Goal: Task Accomplishment & Management: Use online tool/utility

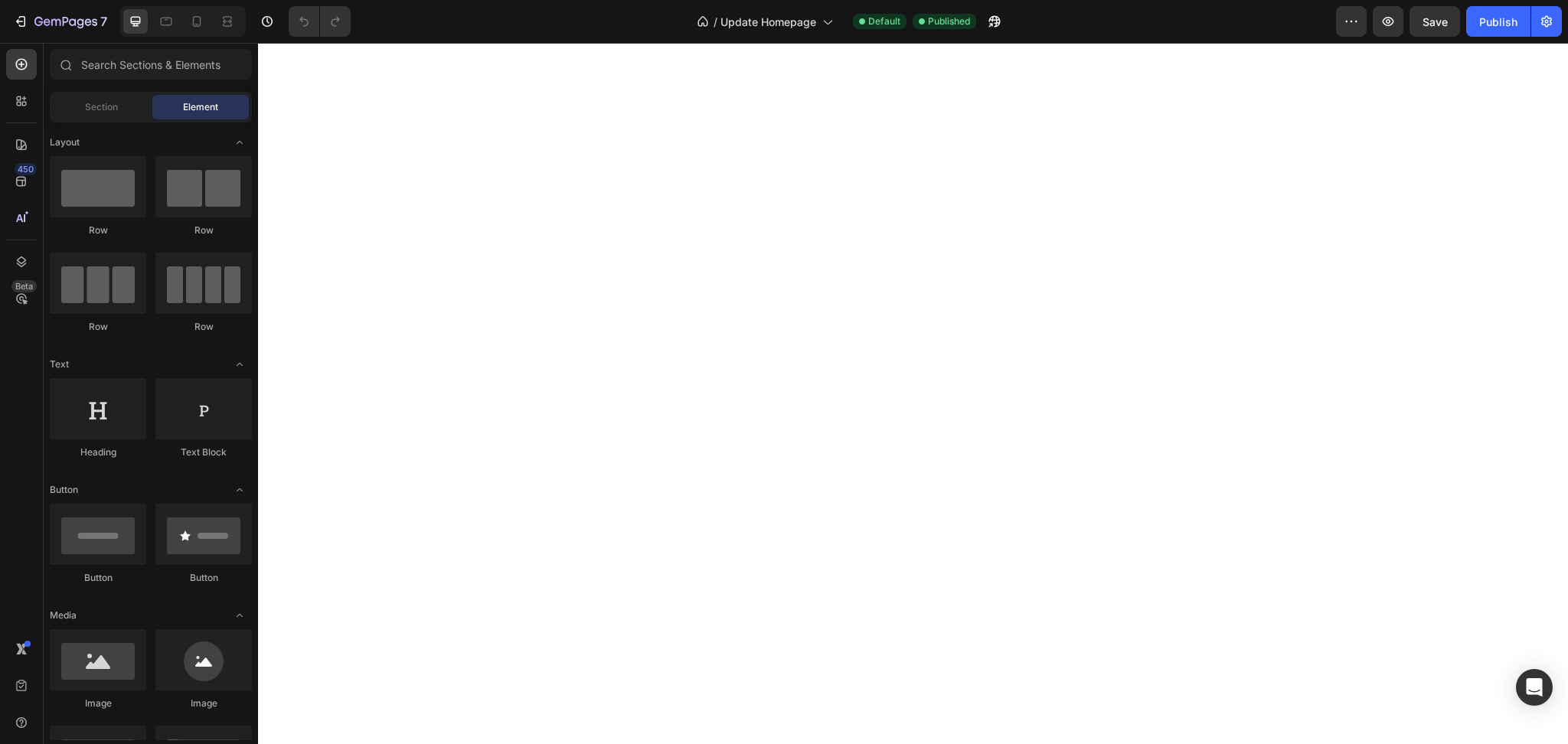
select select "566586895170143147"
select select "[CREDIT_CARD_NUMBER]"
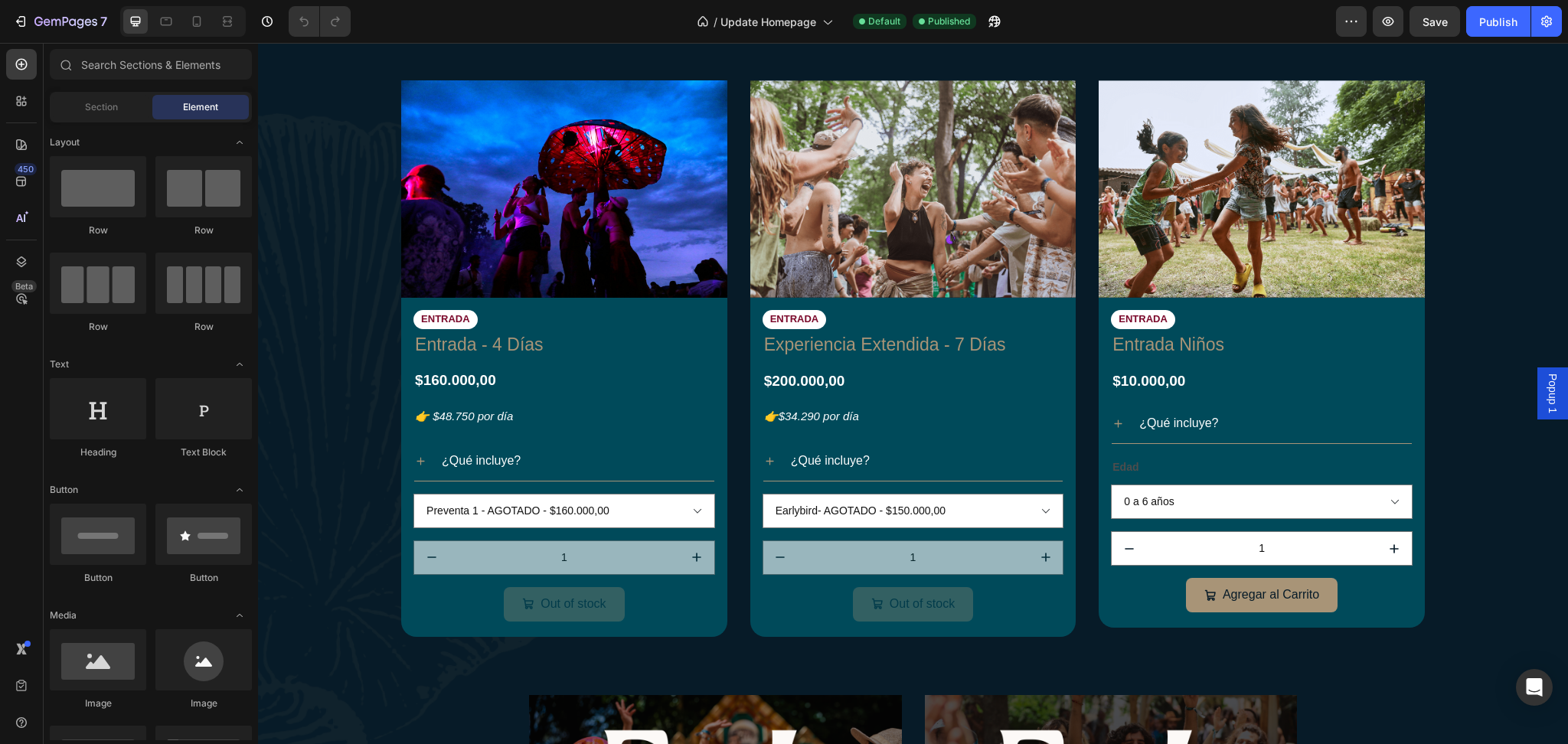
scroll to position [901, 0]
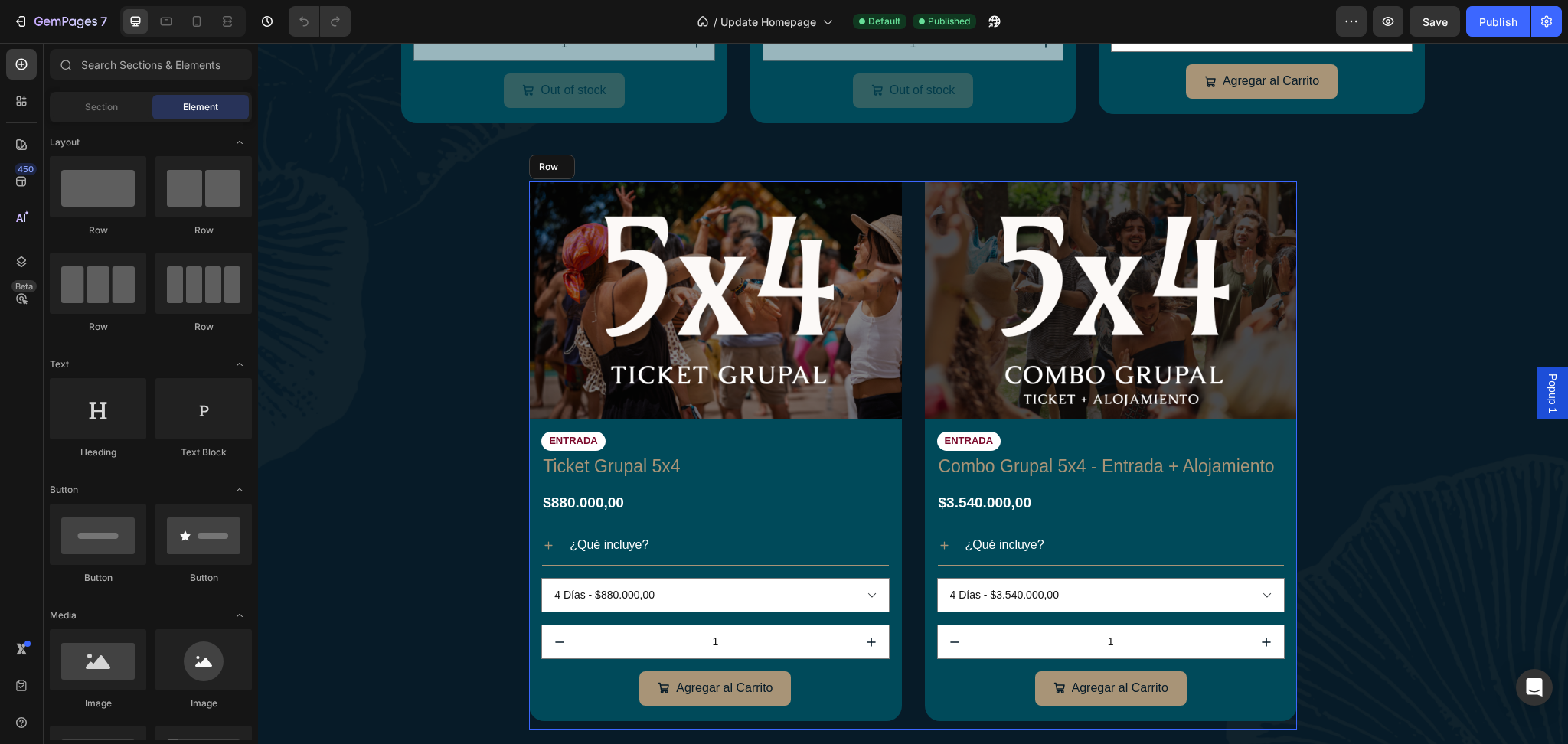
click at [906, 235] on div "Image ENTRADA Text Block Ticket Grupal 5x4 Product Title $880.000,00 Product Pr…" at bounding box center [913, 456] width 768 height 549
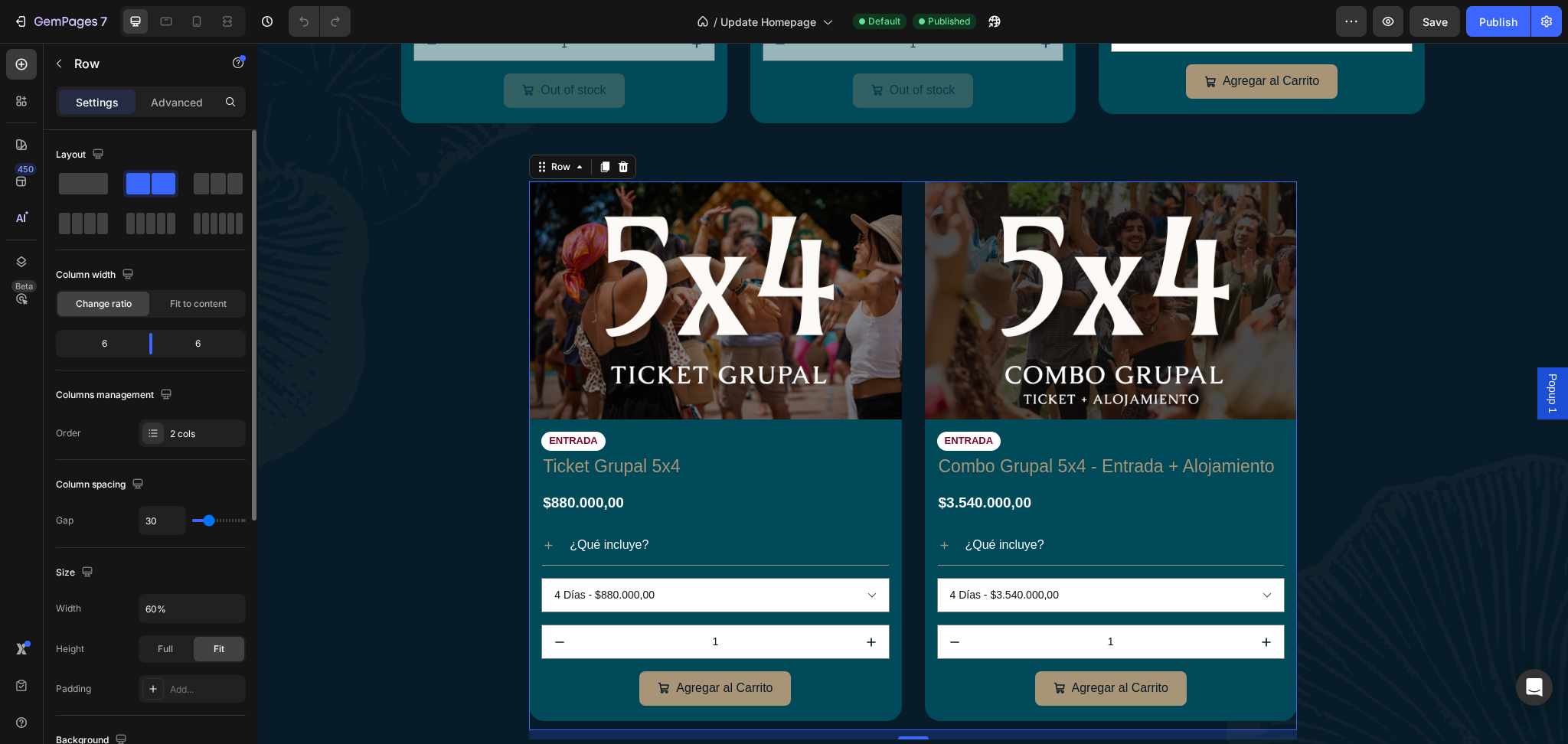
click at [235, 197] on div at bounding box center [150, 203] width 190 height 67
click at [221, 189] on span at bounding box center [218, 183] width 16 height 21
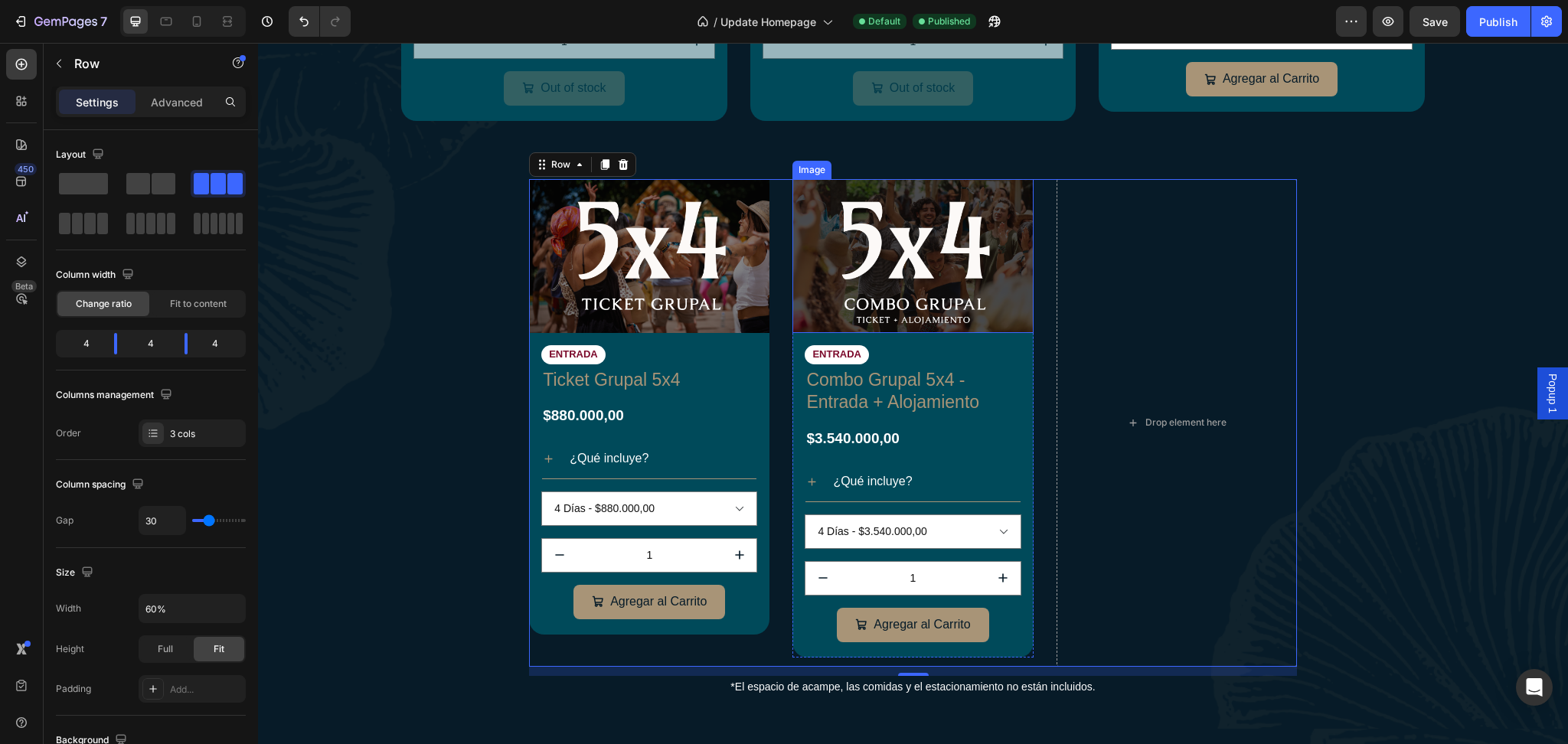
scroll to position [912, 0]
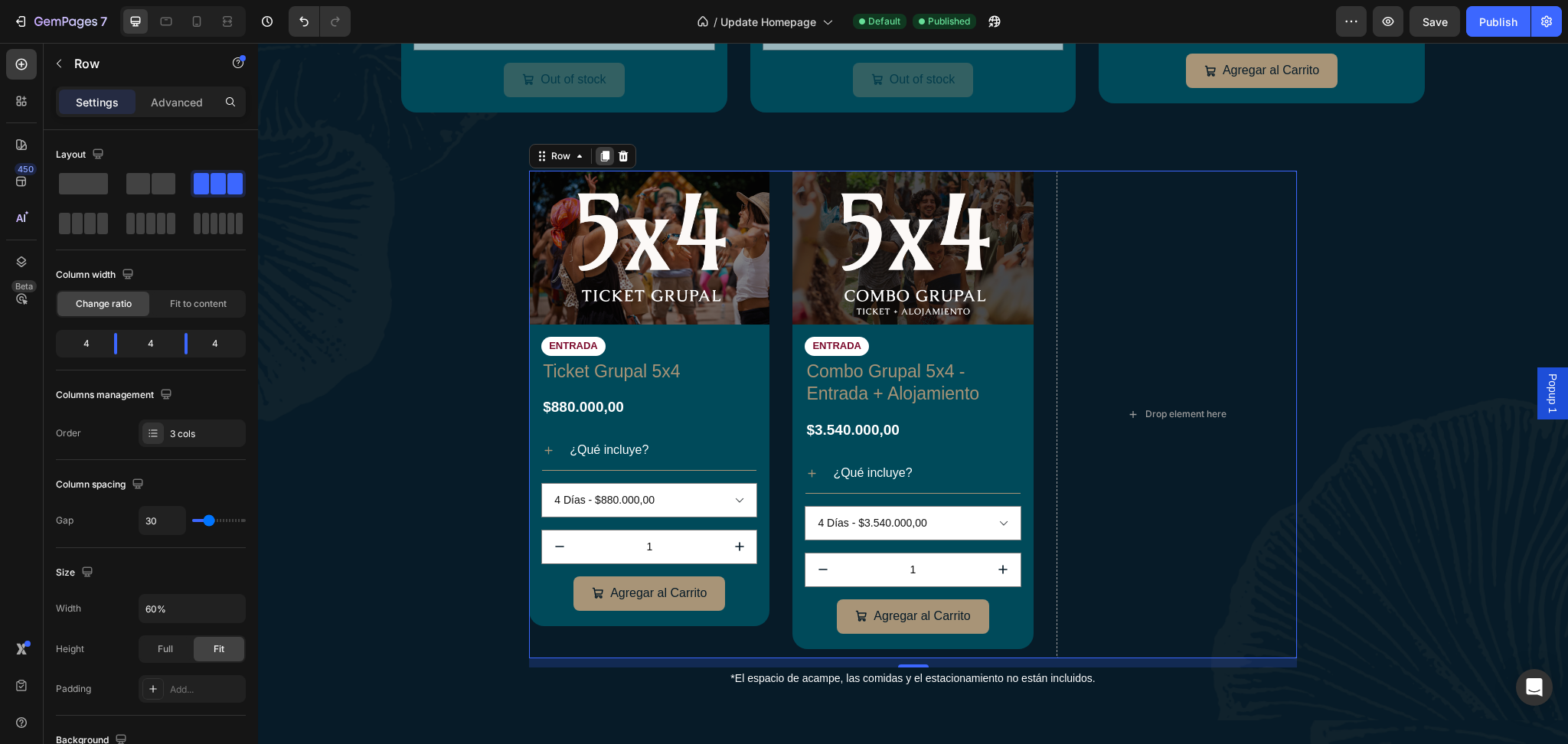
click at [606, 154] on icon at bounding box center [605, 156] width 12 height 12
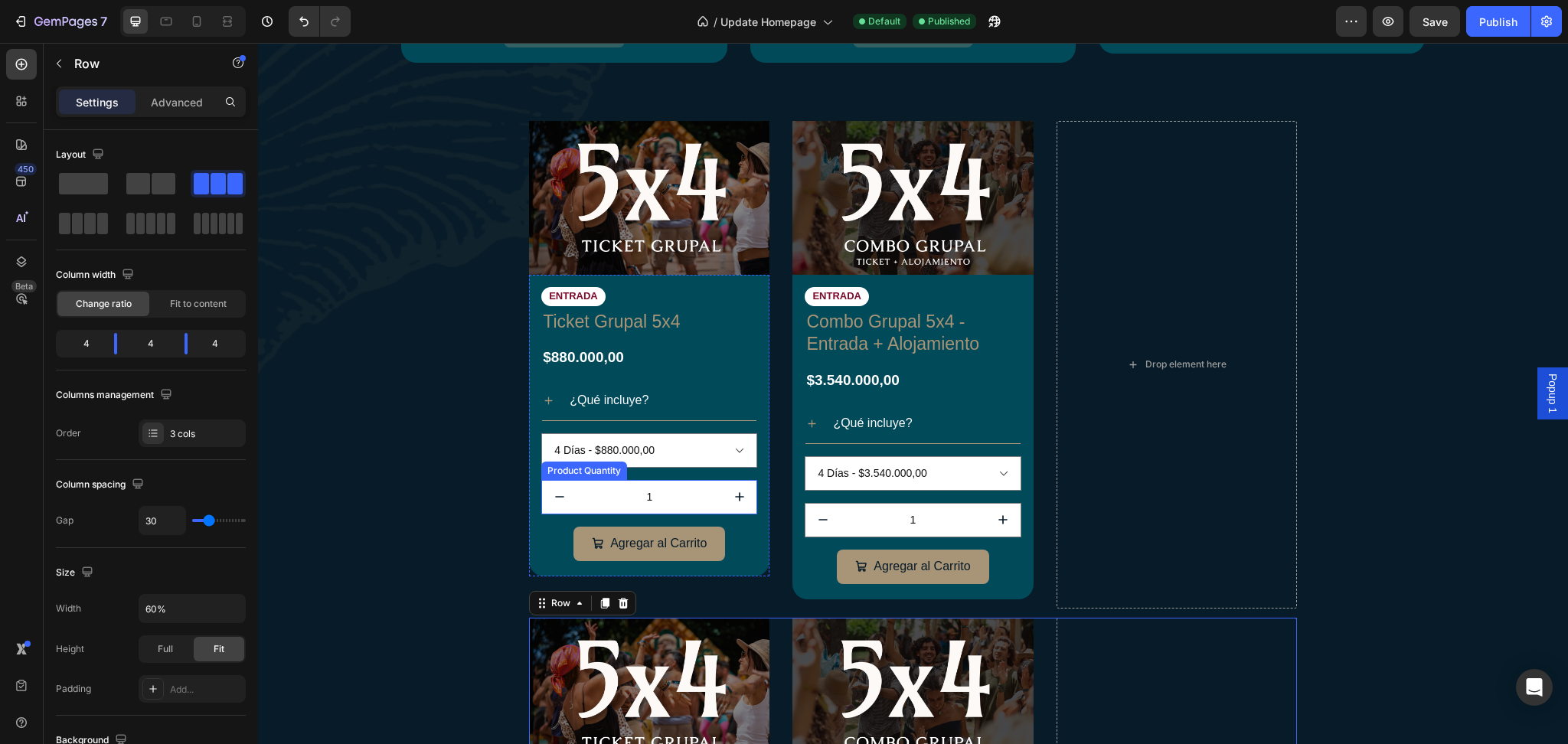
scroll to position [961, 0]
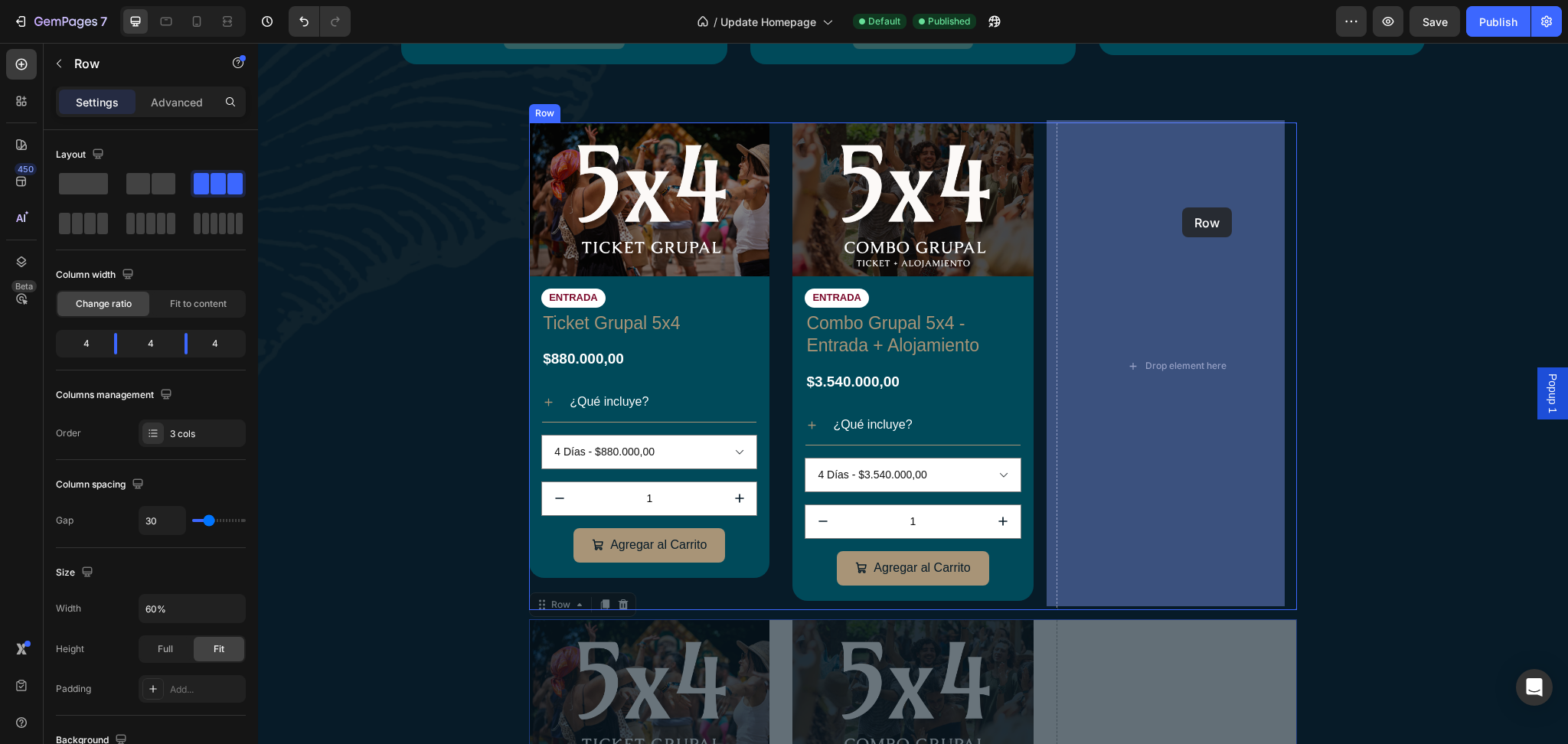
drag, startPoint x: 535, startPoint y: 606, endPoint x: 1182, endPoint y: 207, distance: 760.1
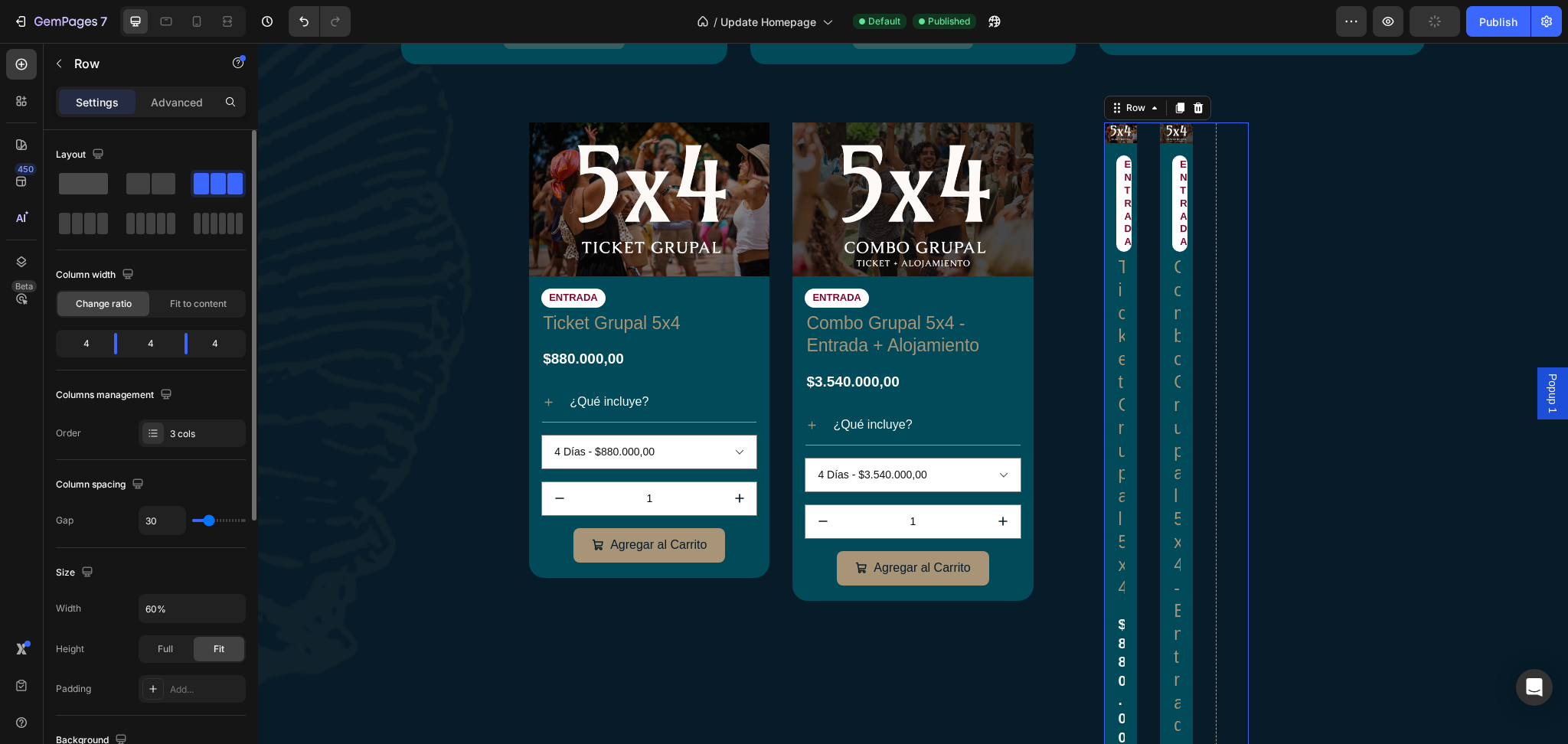
drag, startPoint x: 68, startPoint y: 184, endPoint x: 146, endPoint y: 243, distance: 97.8
click at [68, 184] on span at bounding box center [83, 183] width 49 height 21
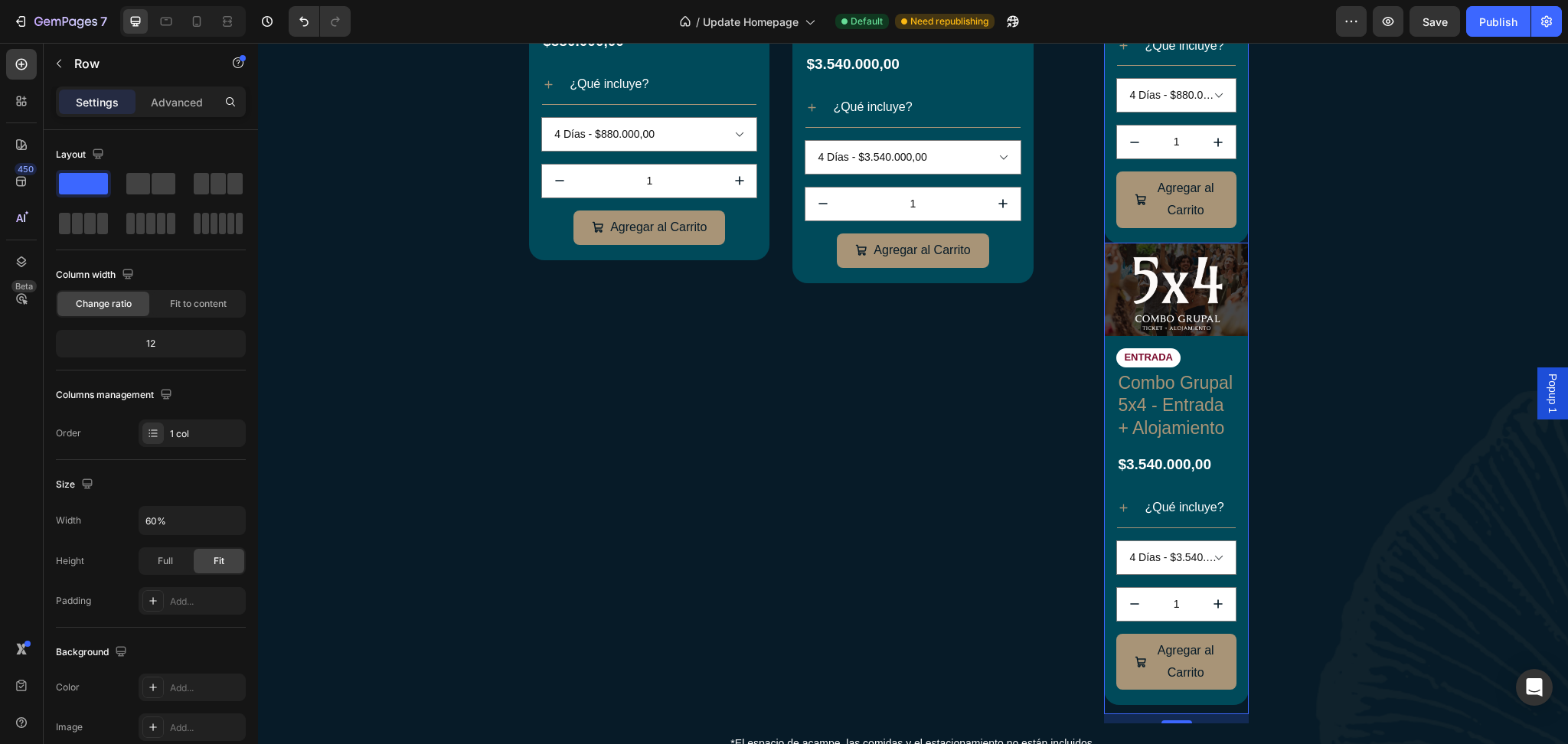
scroll to position [1276, 0]
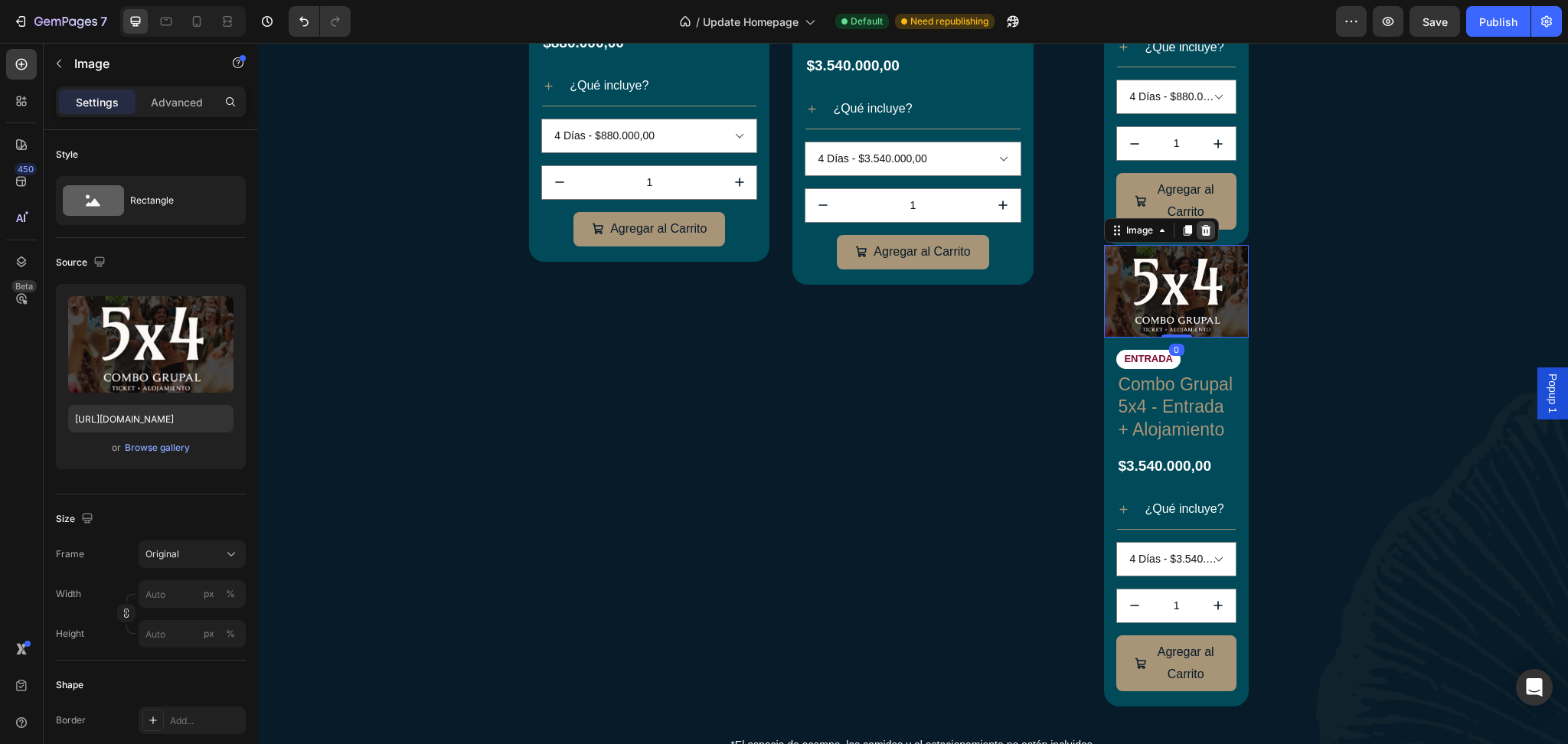
click at [1203, 226] on div at bounding box center [1207, 230] width 18 height 18
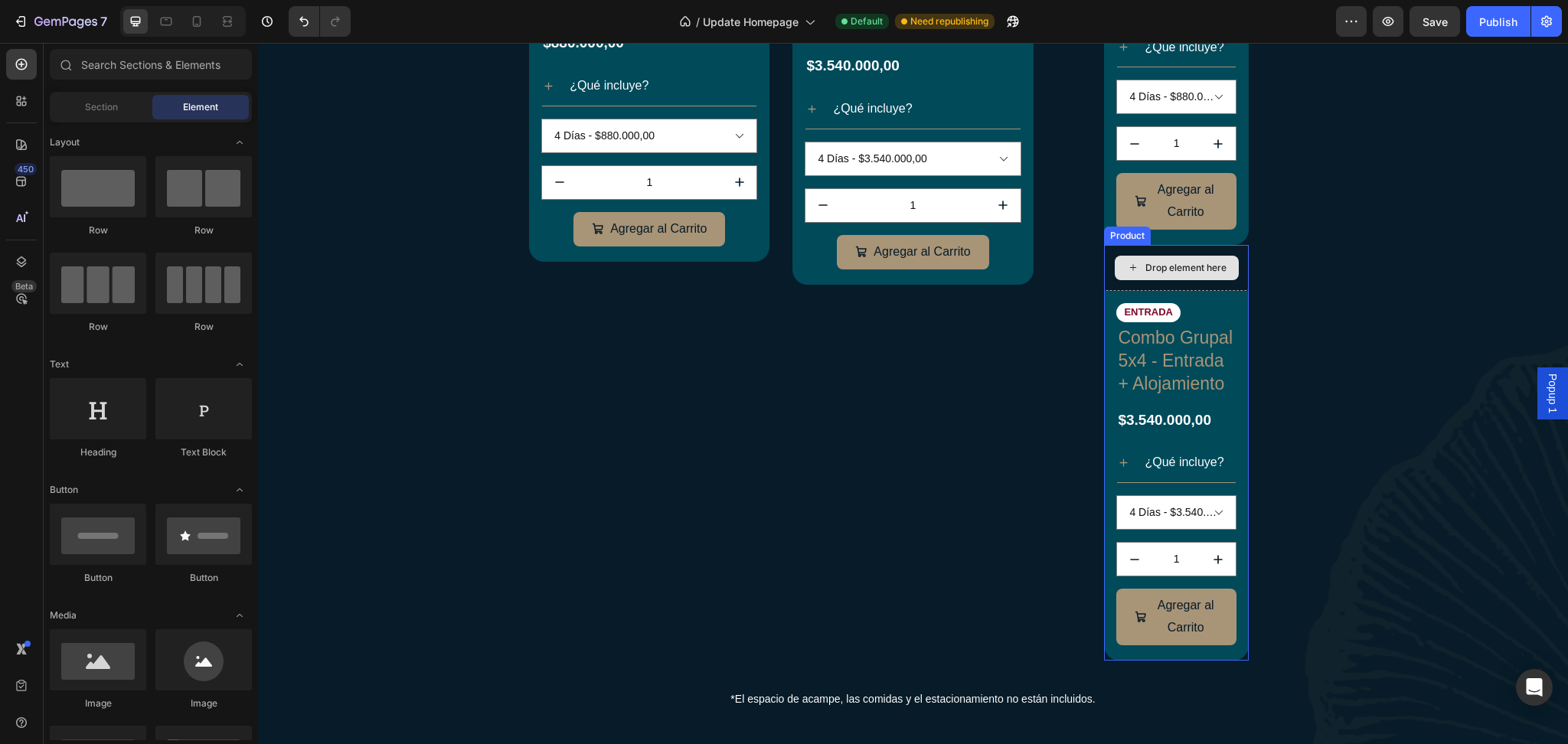
click at [1232, 268] on div "Drop element here" at bounding box center [1177, 268] width 145 height 46
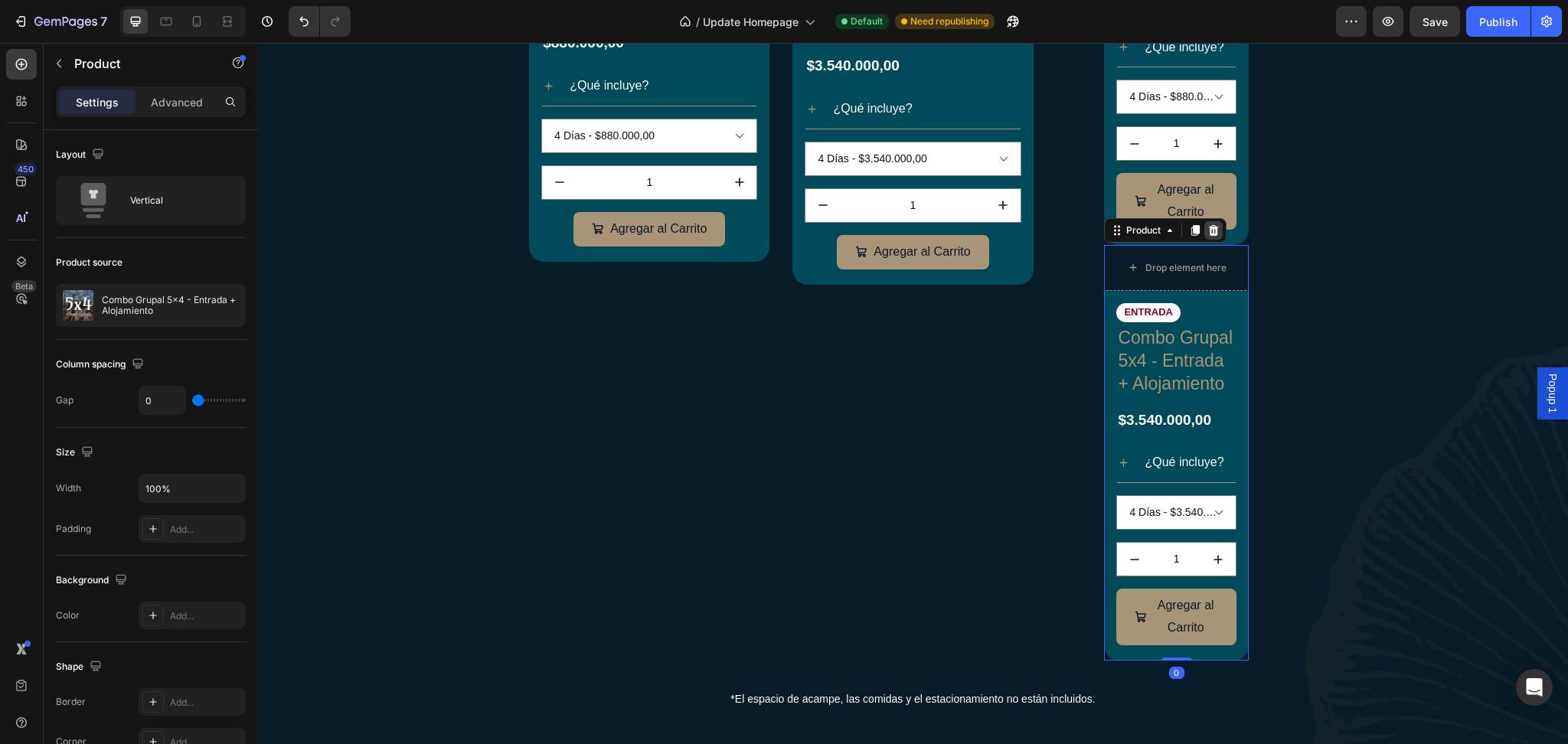
click at [1209, 228] on icon at bounding box center [1214, 230] width 10 height 11
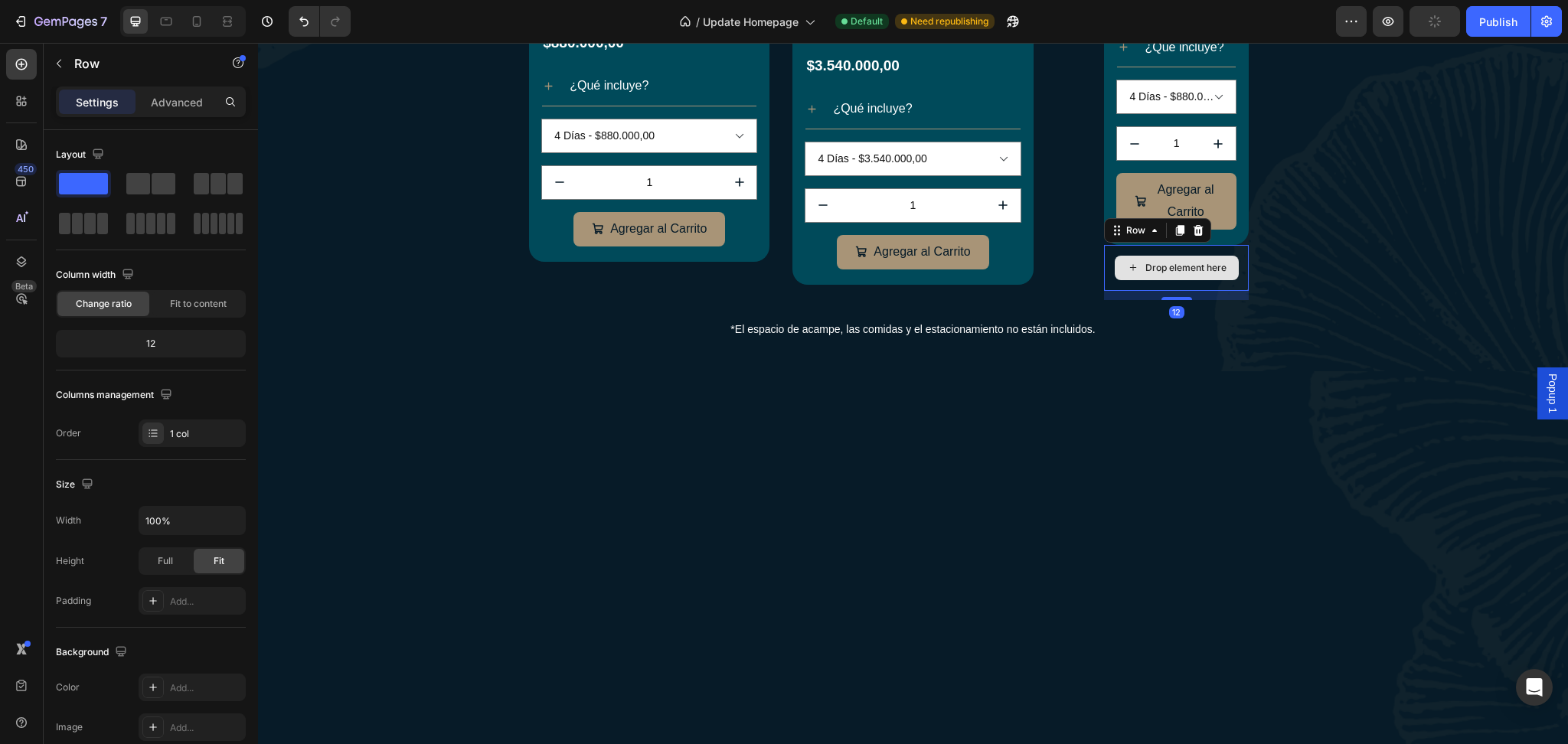
click at [1116, 247] on div "Drop element here" at bounding box center [1177, 268] width 145 height 46
click at [1194, 231] on icon at bounding box center [1198, 230] width 10 height 11
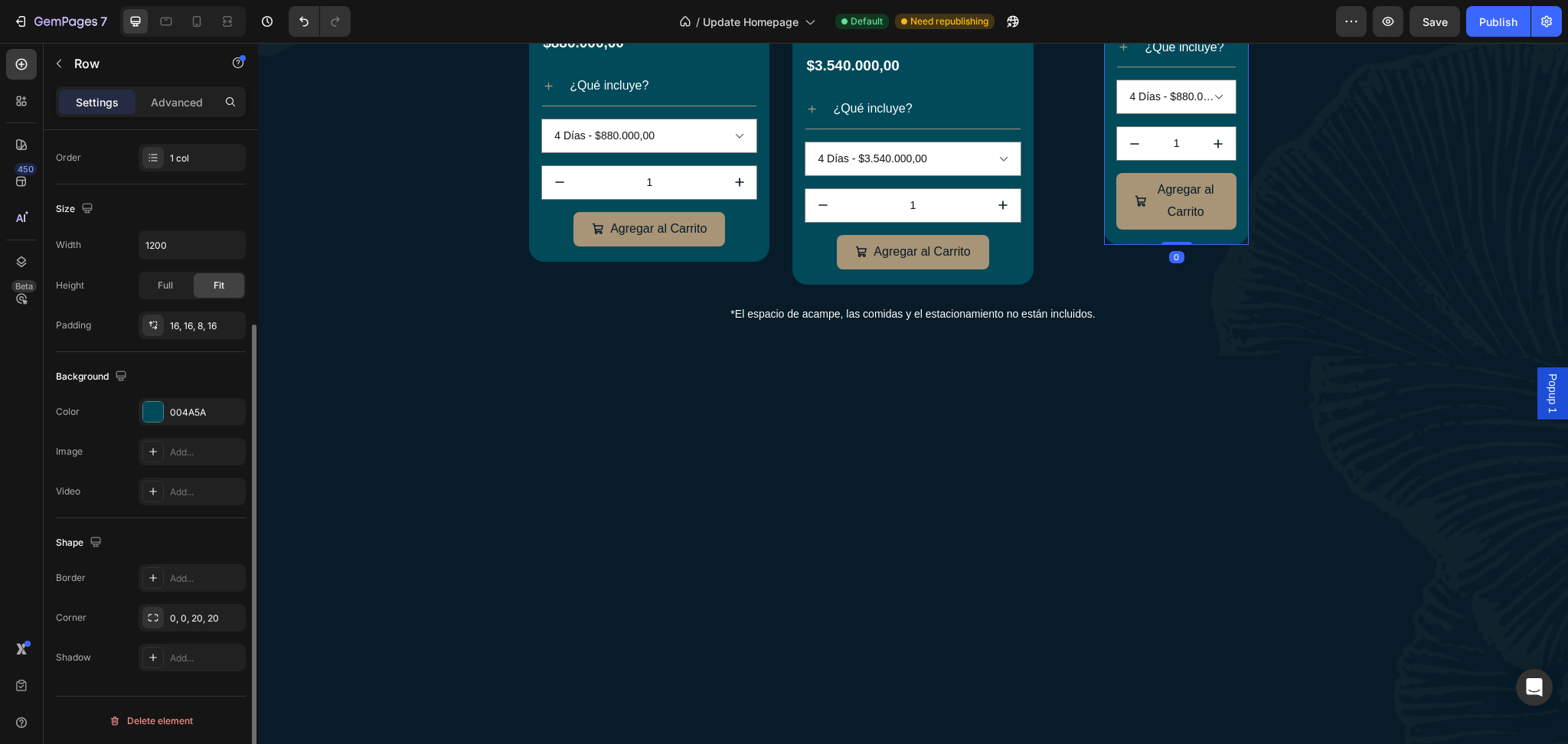
scroll to position [0, 0]
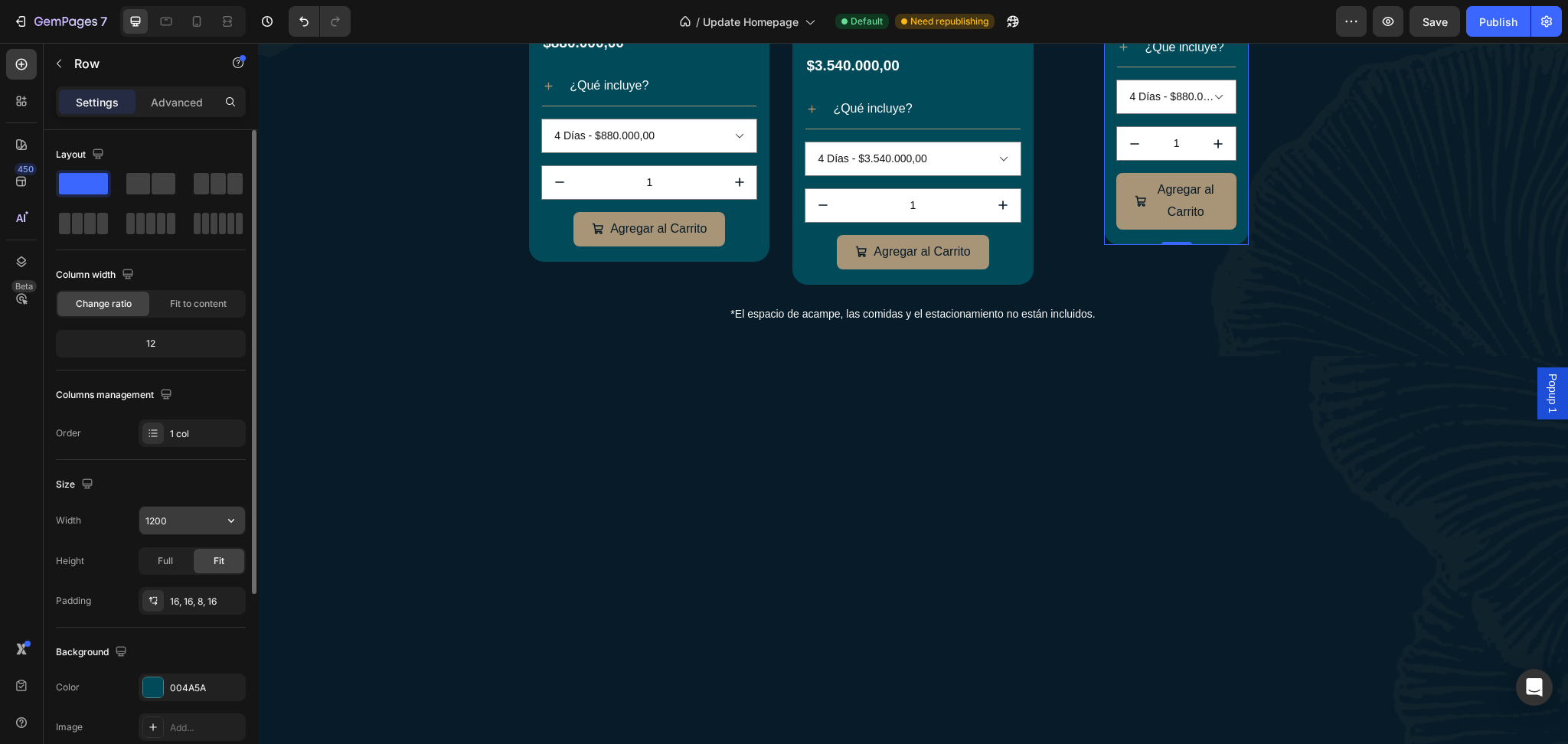
click at [187, 514] on input "1200" at bounding box center [192, 521] width 106 height 28
click at [221, 519] on button "button" at bounding box center [231, 521] width 28 height 28
click at [187, 586] on p "Full 100%" at bounding box center [188, 588] width 87 height 14
type input "100%"
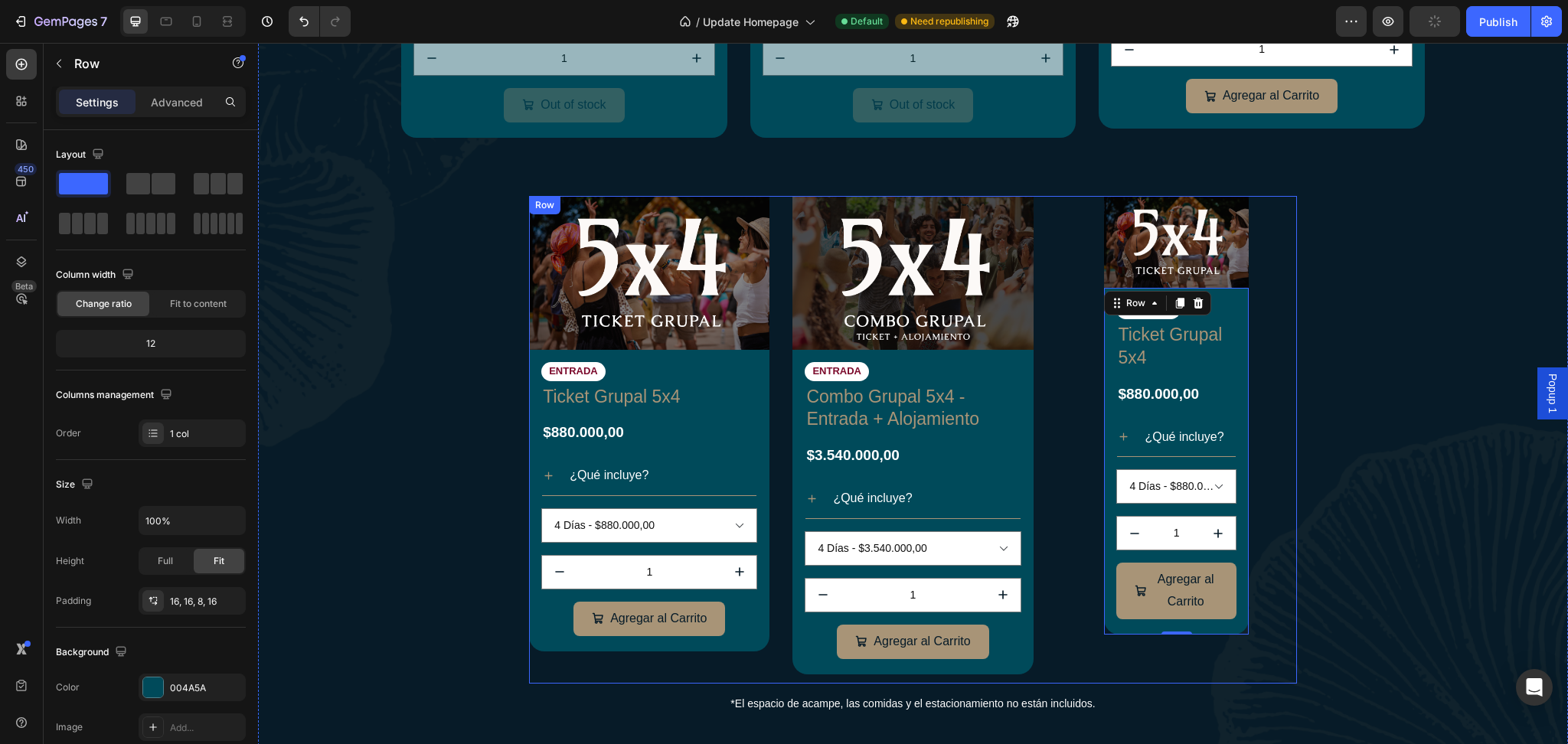
scroll to position [874, 0]
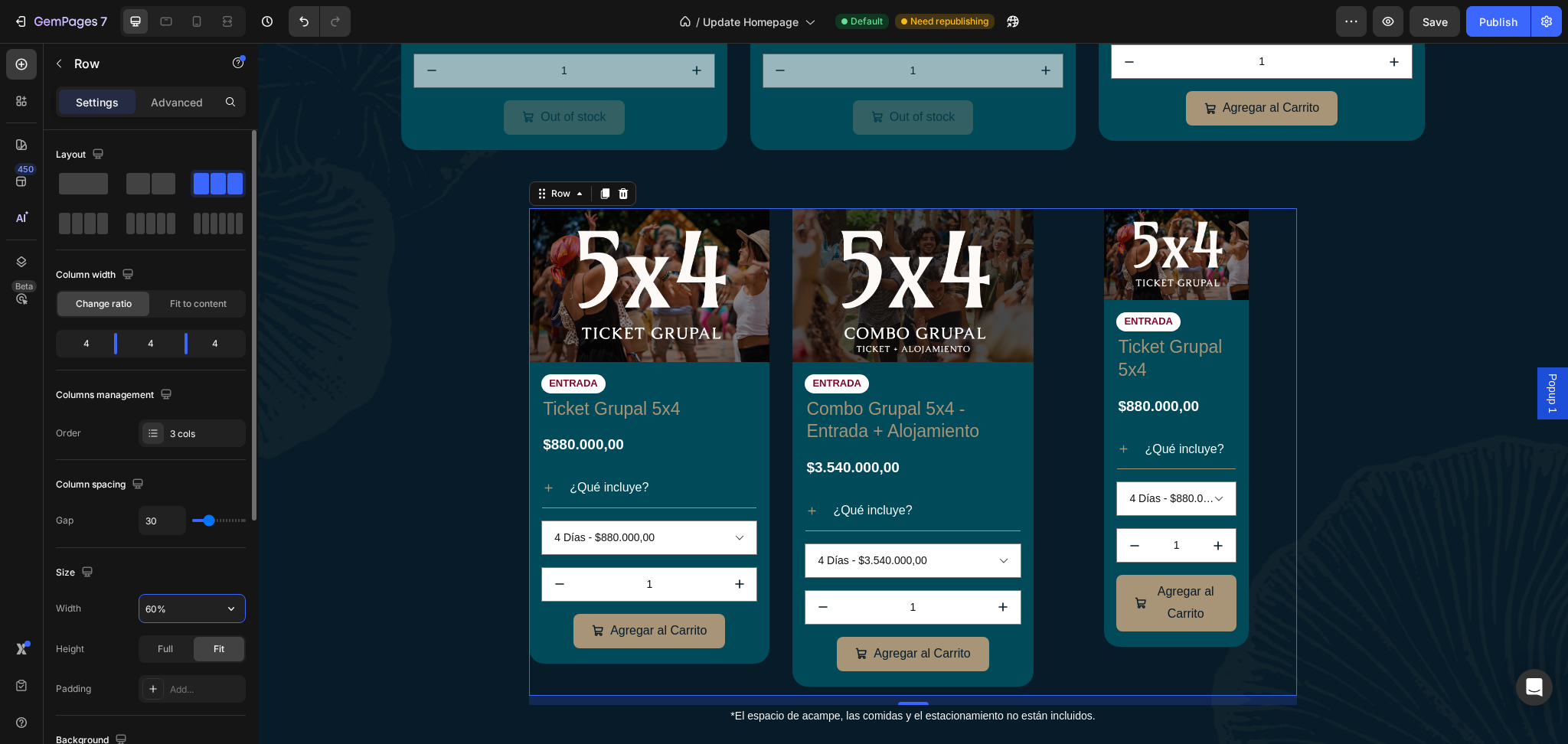
click at [192, 605] on input "60%" at bounding box center [192, 609] width 106 height 28
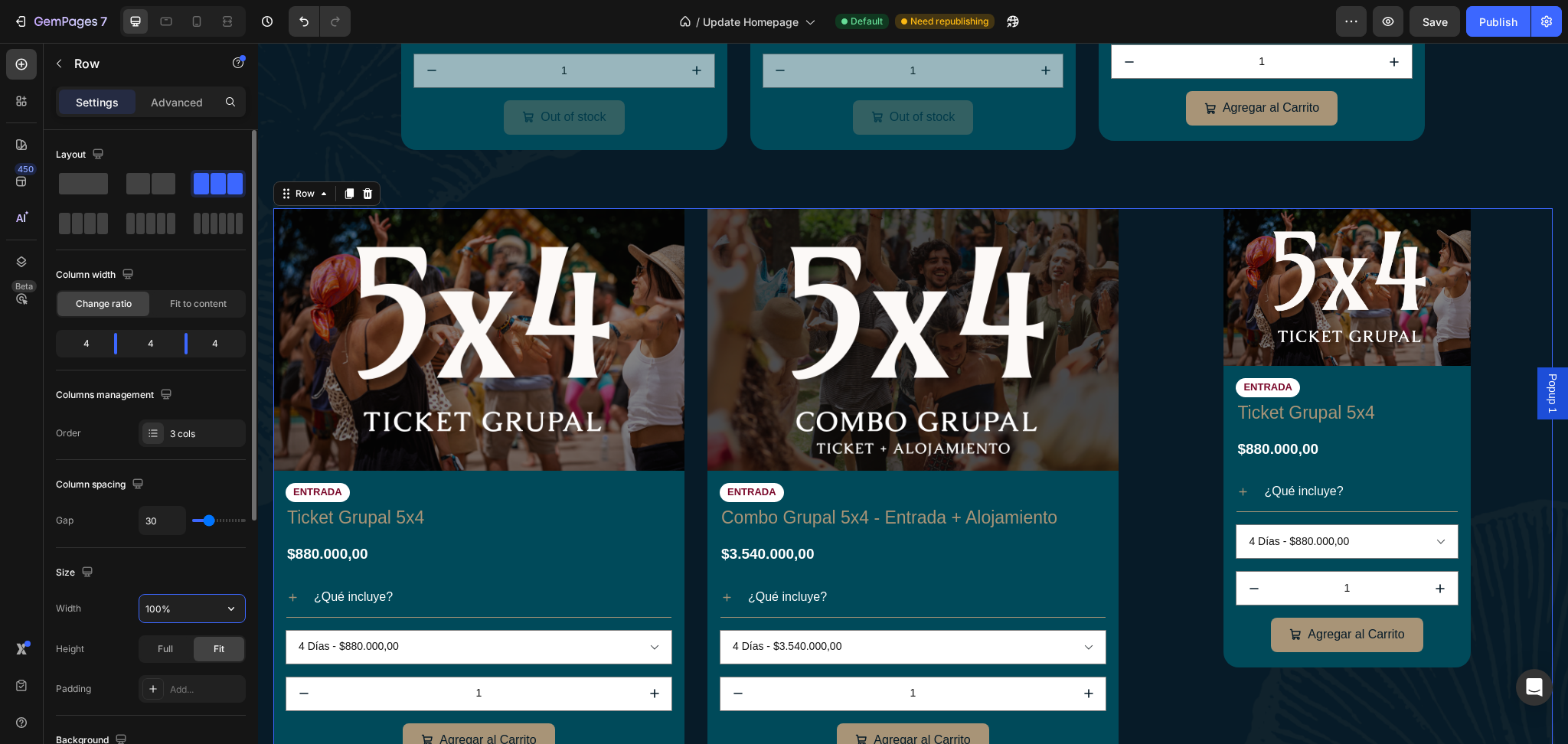
type input "60%"
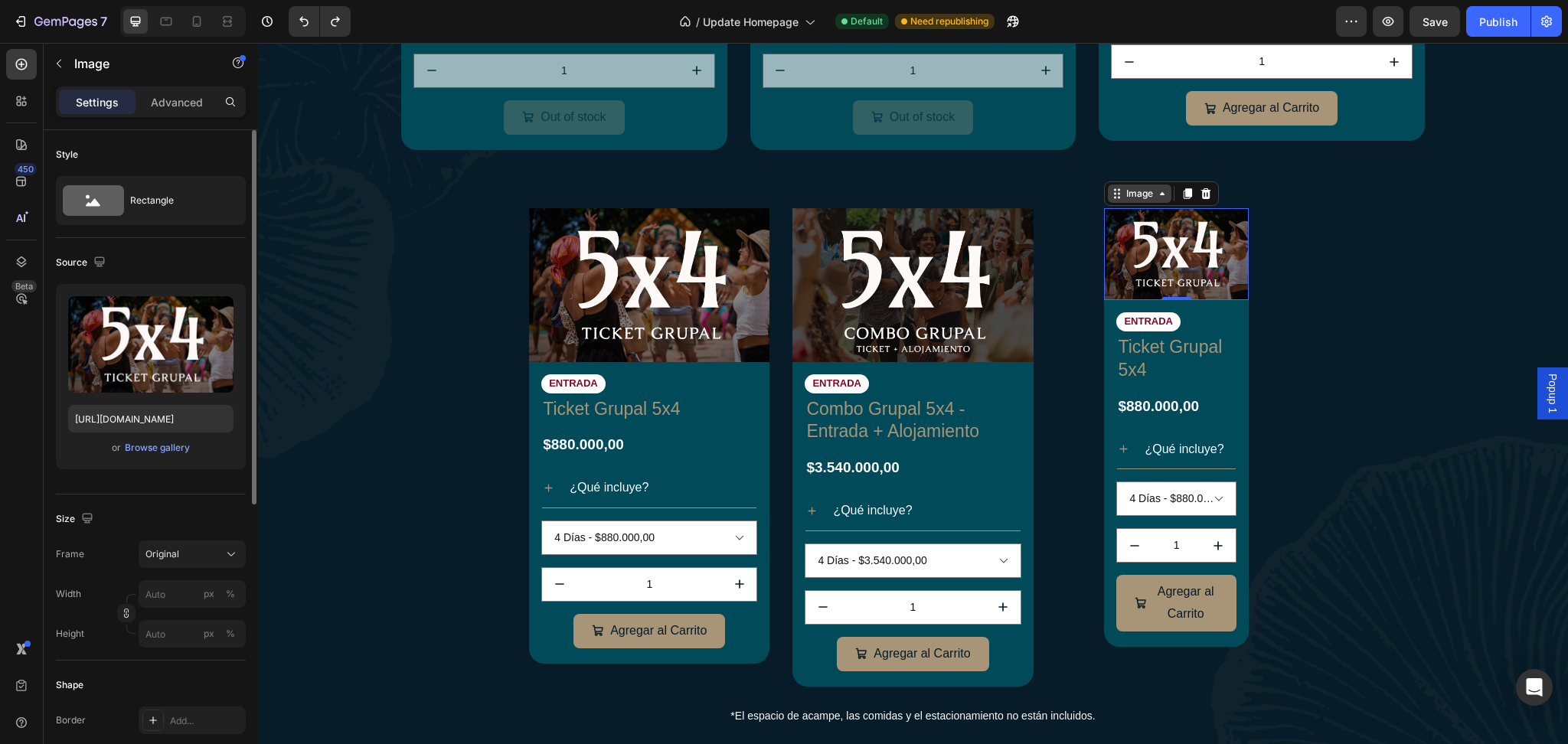
click at [1132, 194] on div "Image" at bounding box center [1140, 194] width 33 height 14
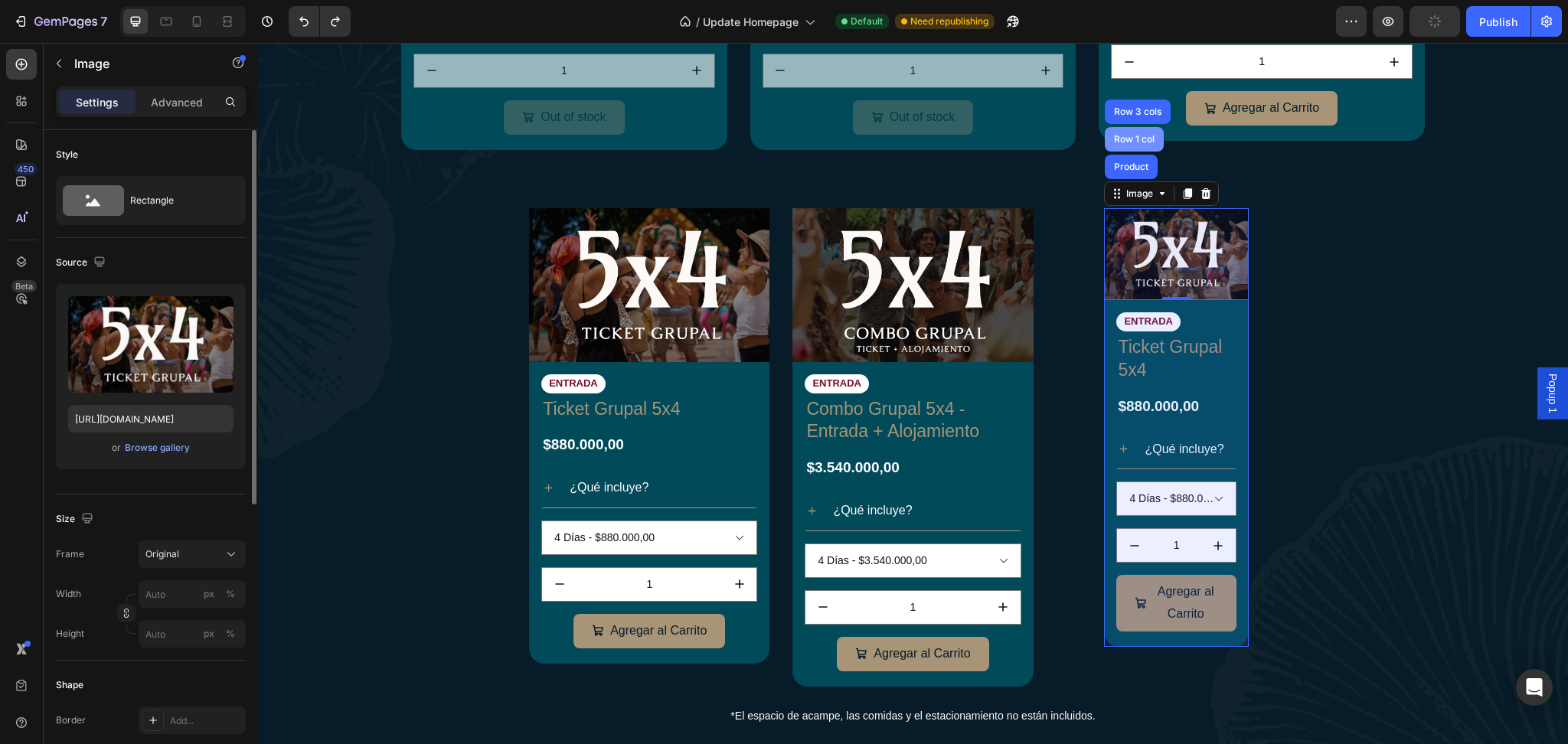
click at [1128, 135] on div "Row 1 col" at bounding box center [1134, 139] width 47 height 9
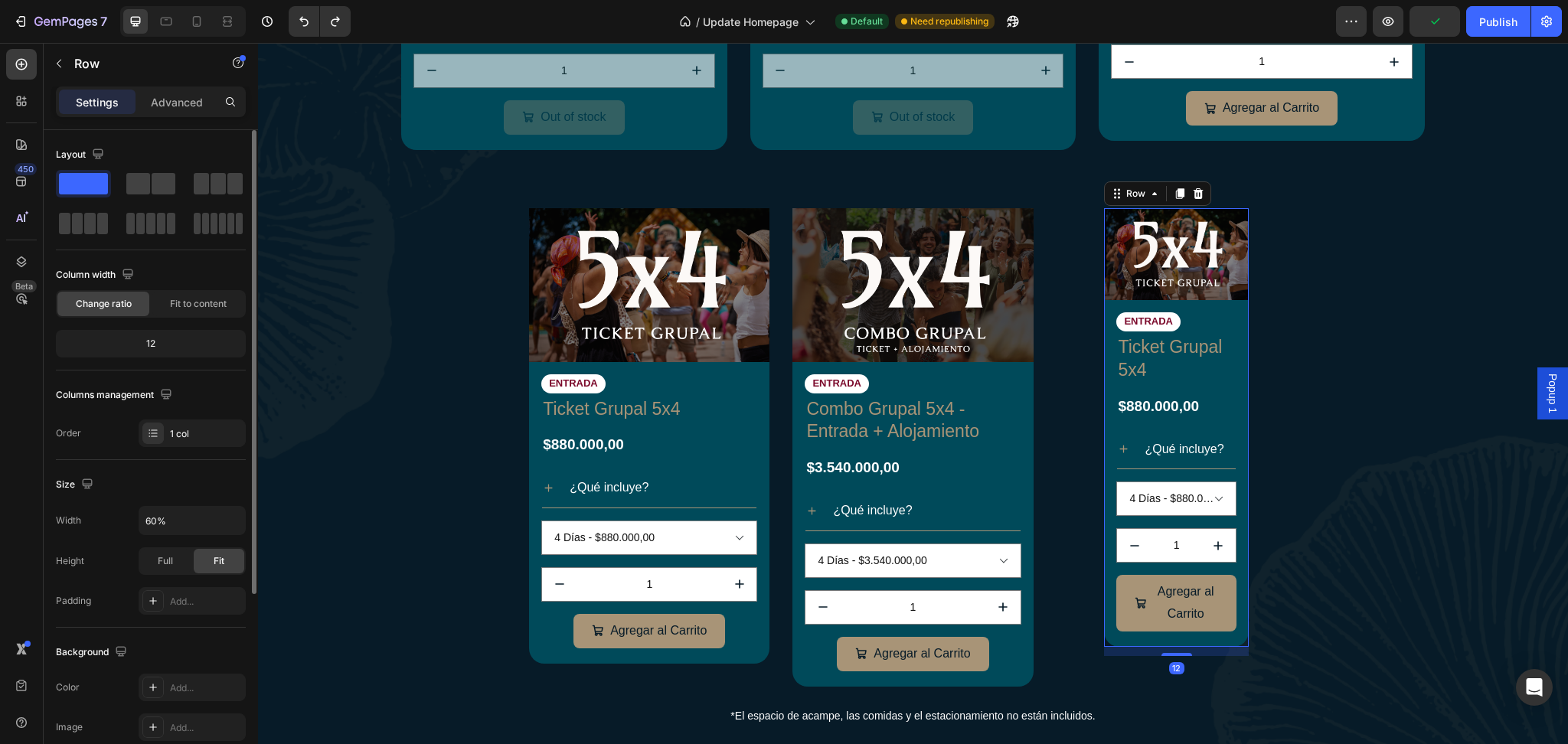
scroll to position [128, 0]
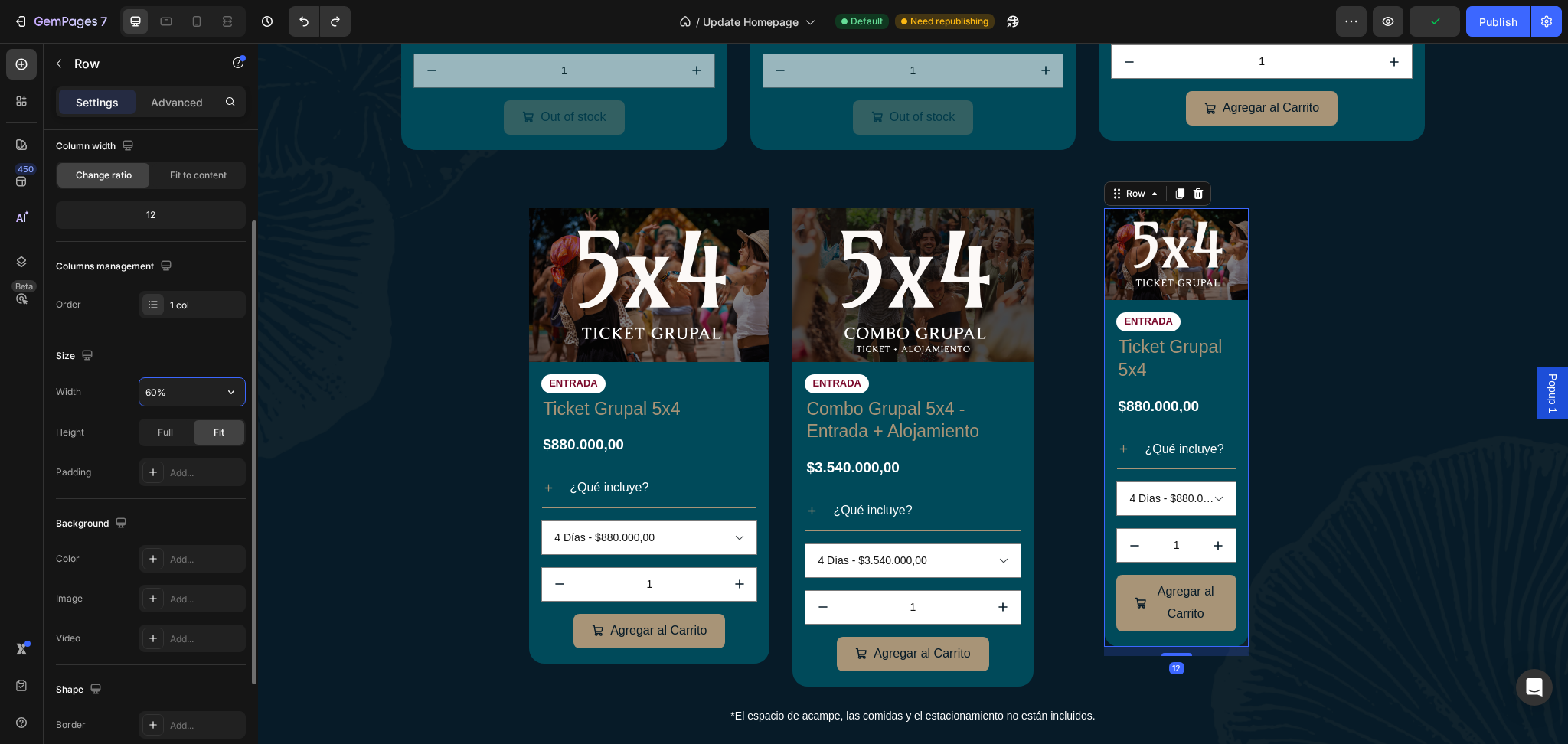
click at [183, 381] on input "60%" at bounding box center [192, 392] width 106 height 28
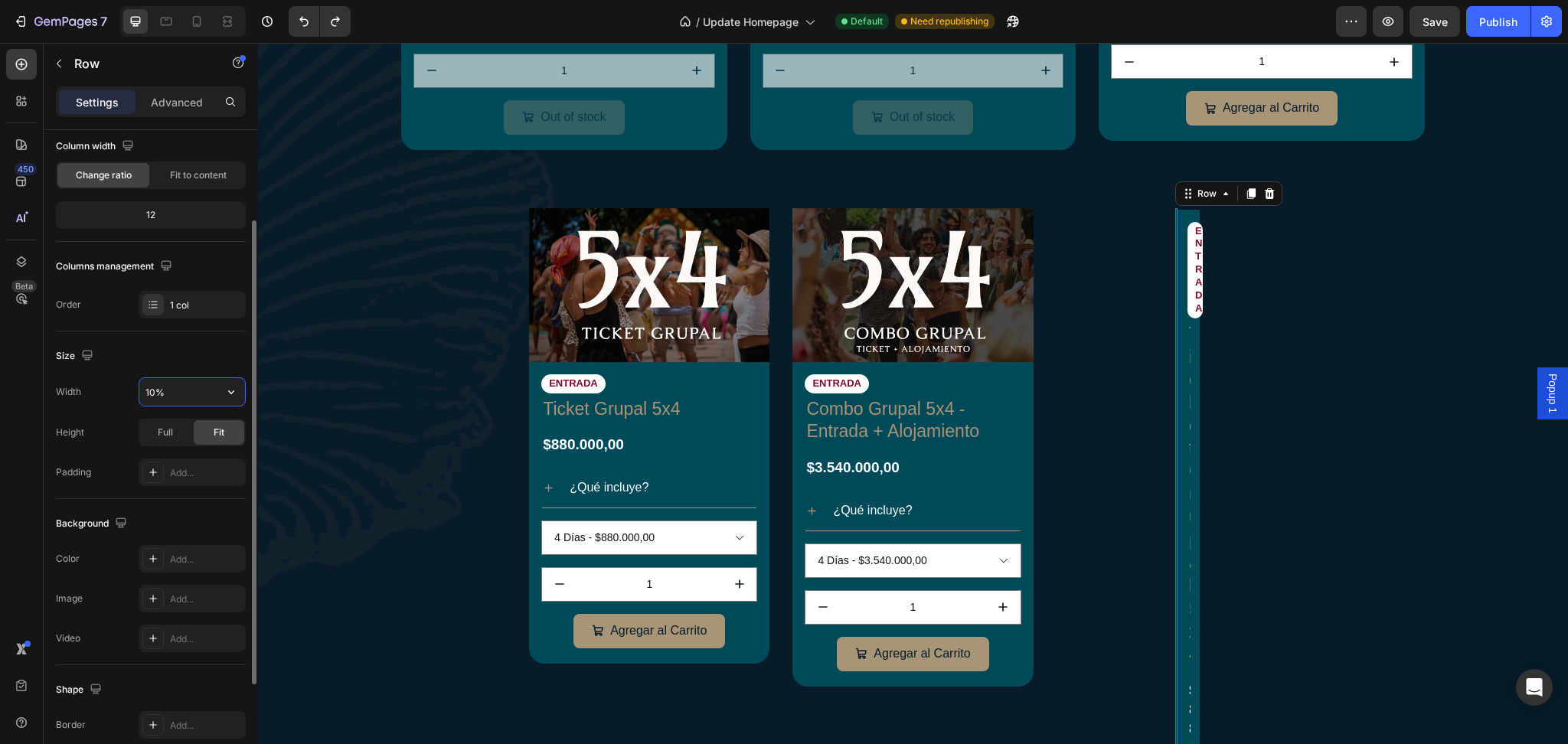
type input "100%"
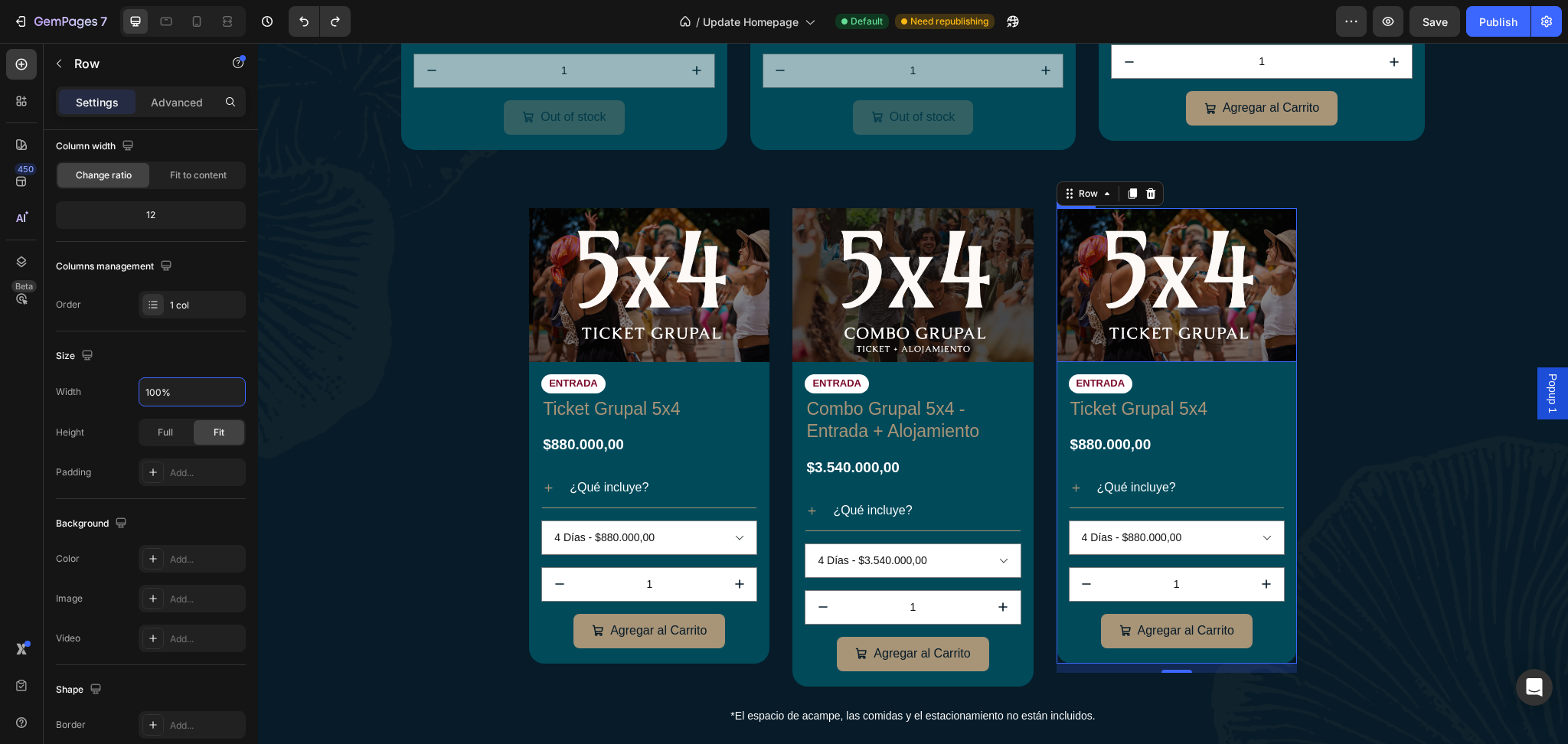
click at [1098, 308] on img at bounding box center [1177, 285] width 240 height 154
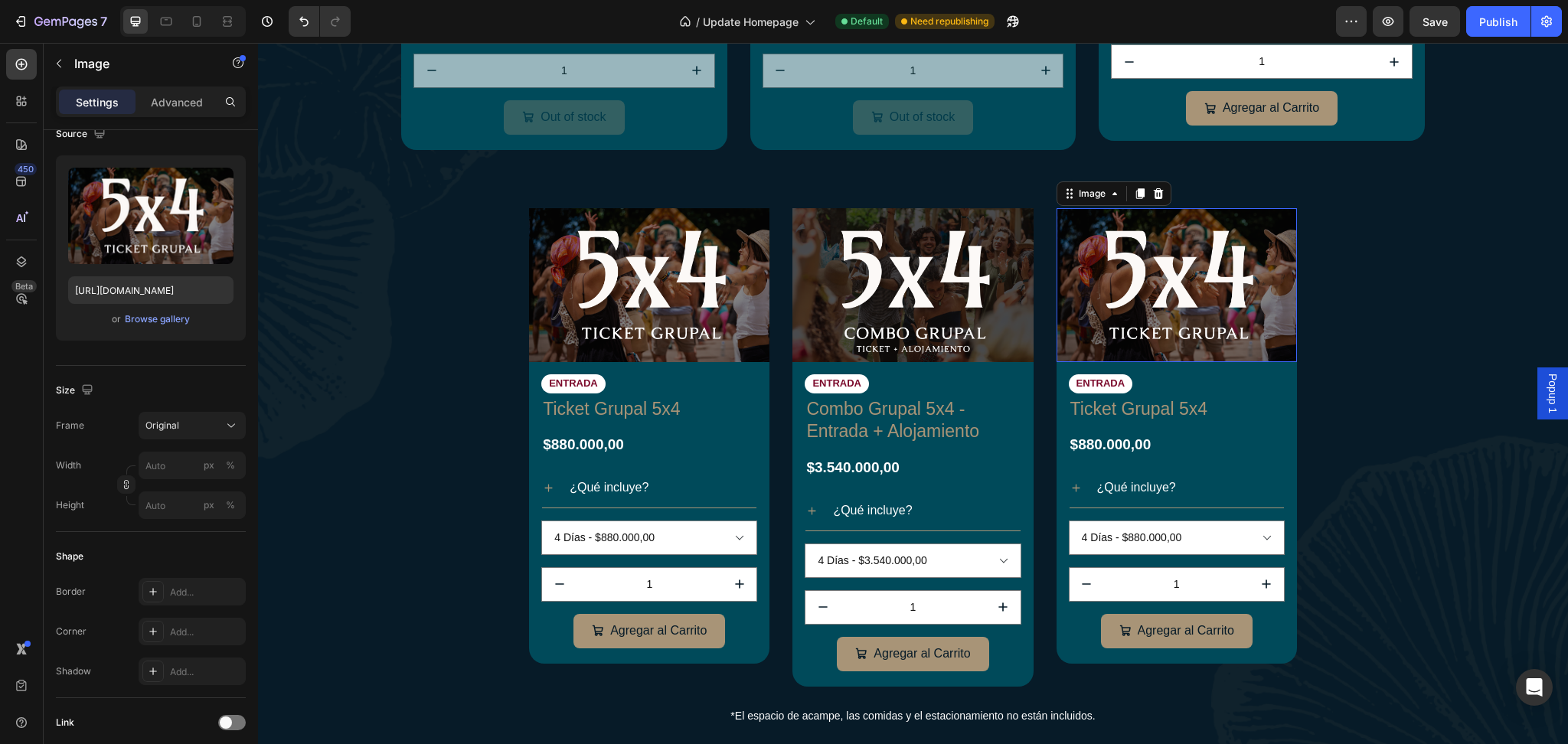
scroll to position [0, 0]
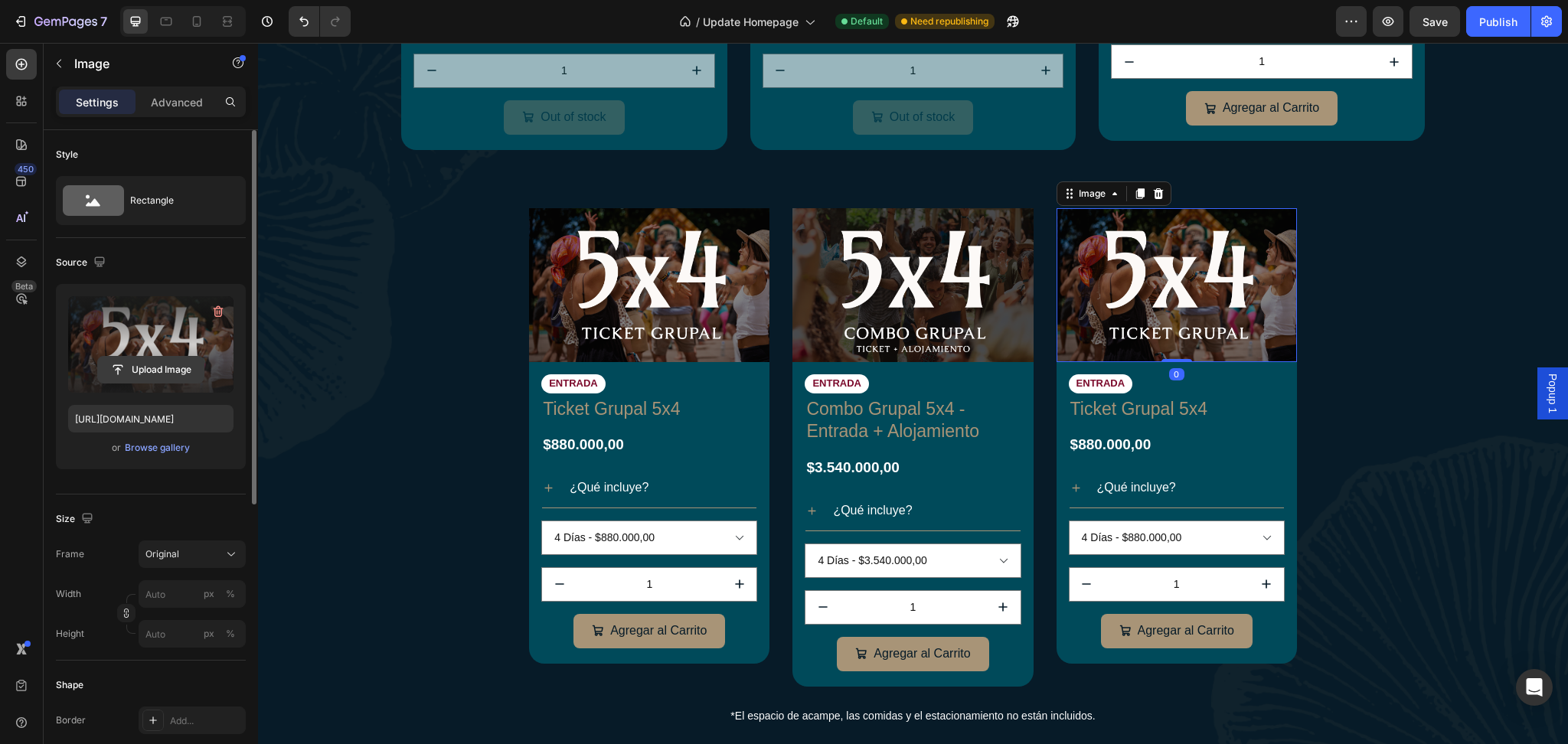
click at [119, 379] on input "file" at bounding box center [150, 370] width 106 height 26
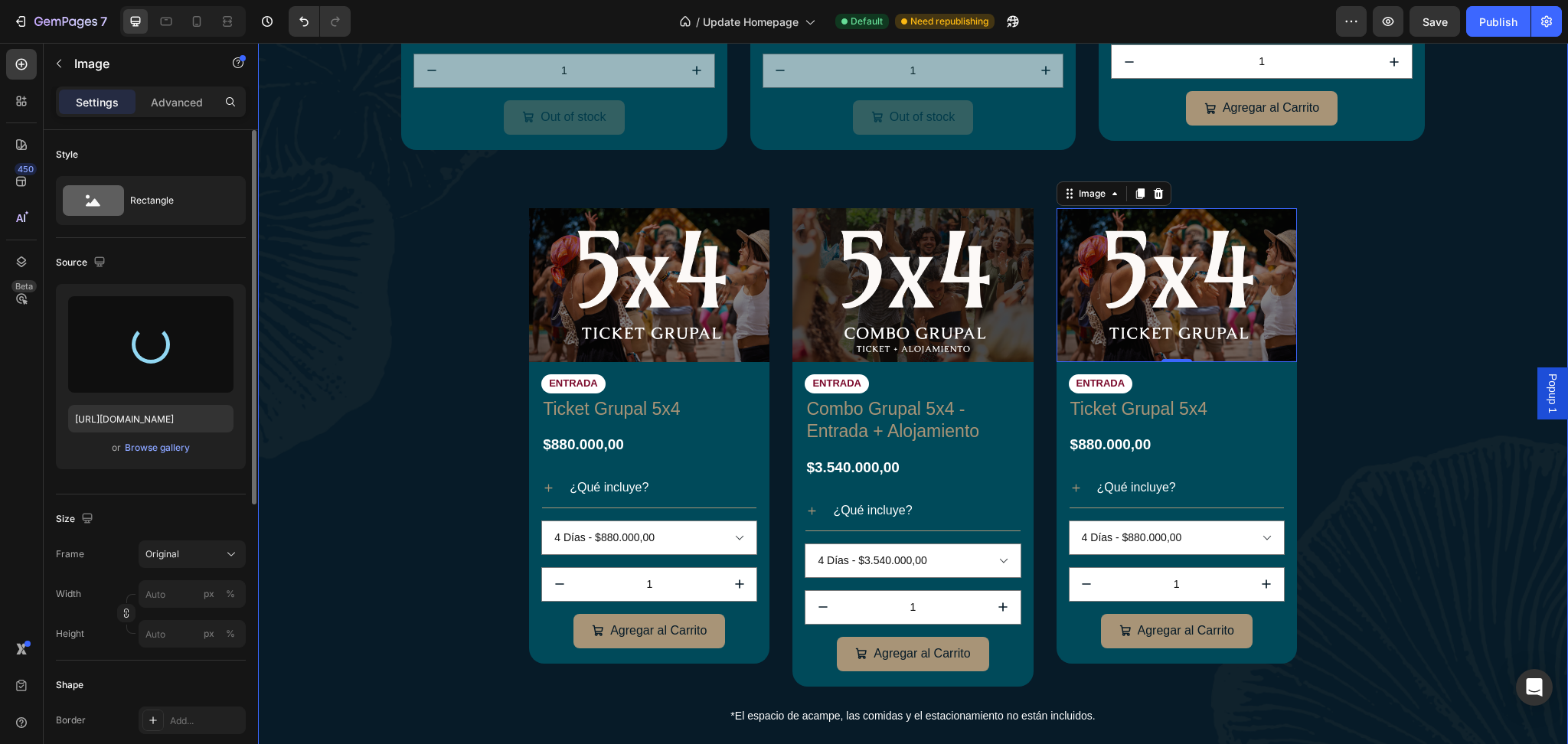
type input "[URL][DOMAIN_NAME]"
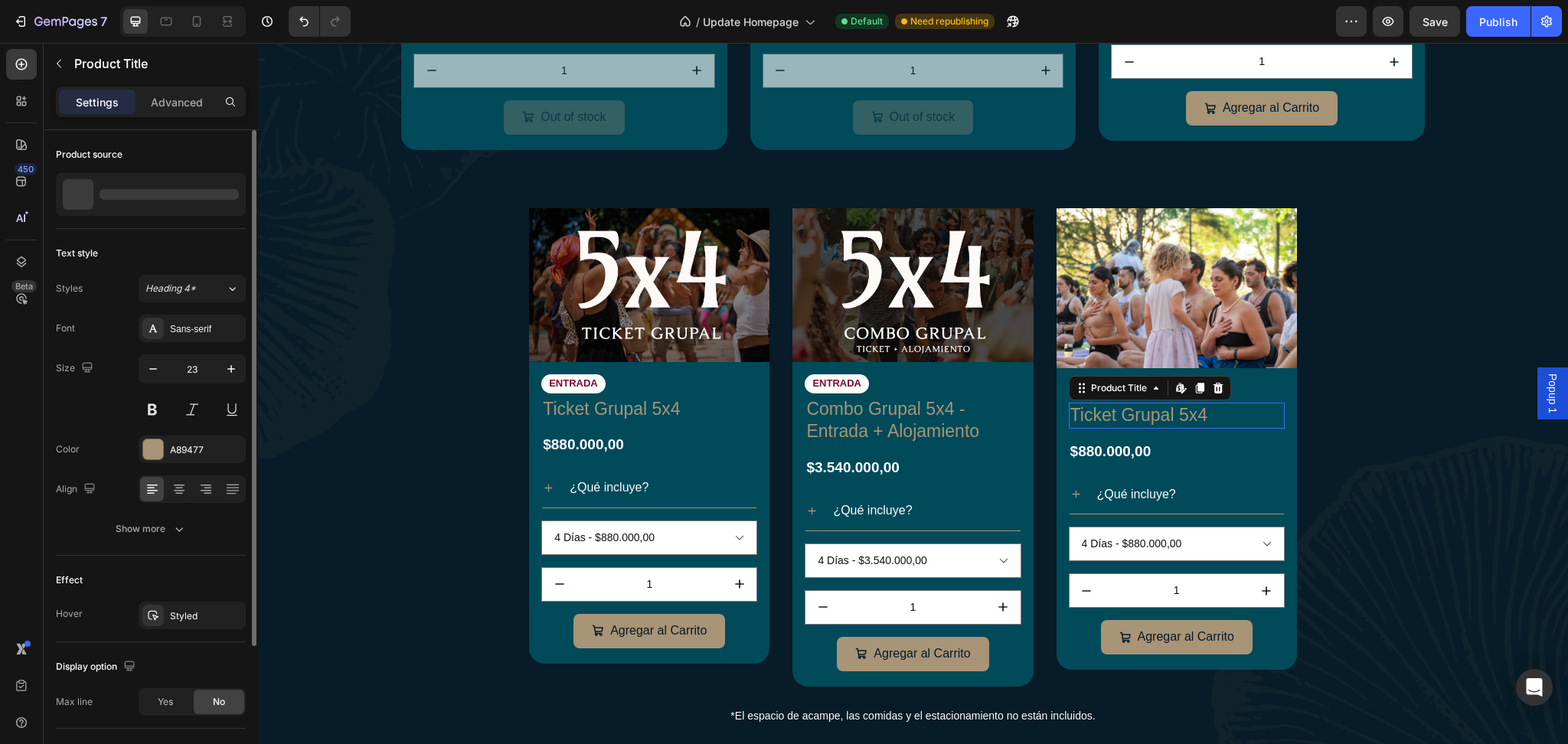
click at [1145, 414] on h1 "Ticket Grupal 5x4" at bounding box center [1176, 416] width 216 height 26
click at [131, 199] on p "Ticket Grupal 5x4" at bounding box center [139, 194] width 79 height 11
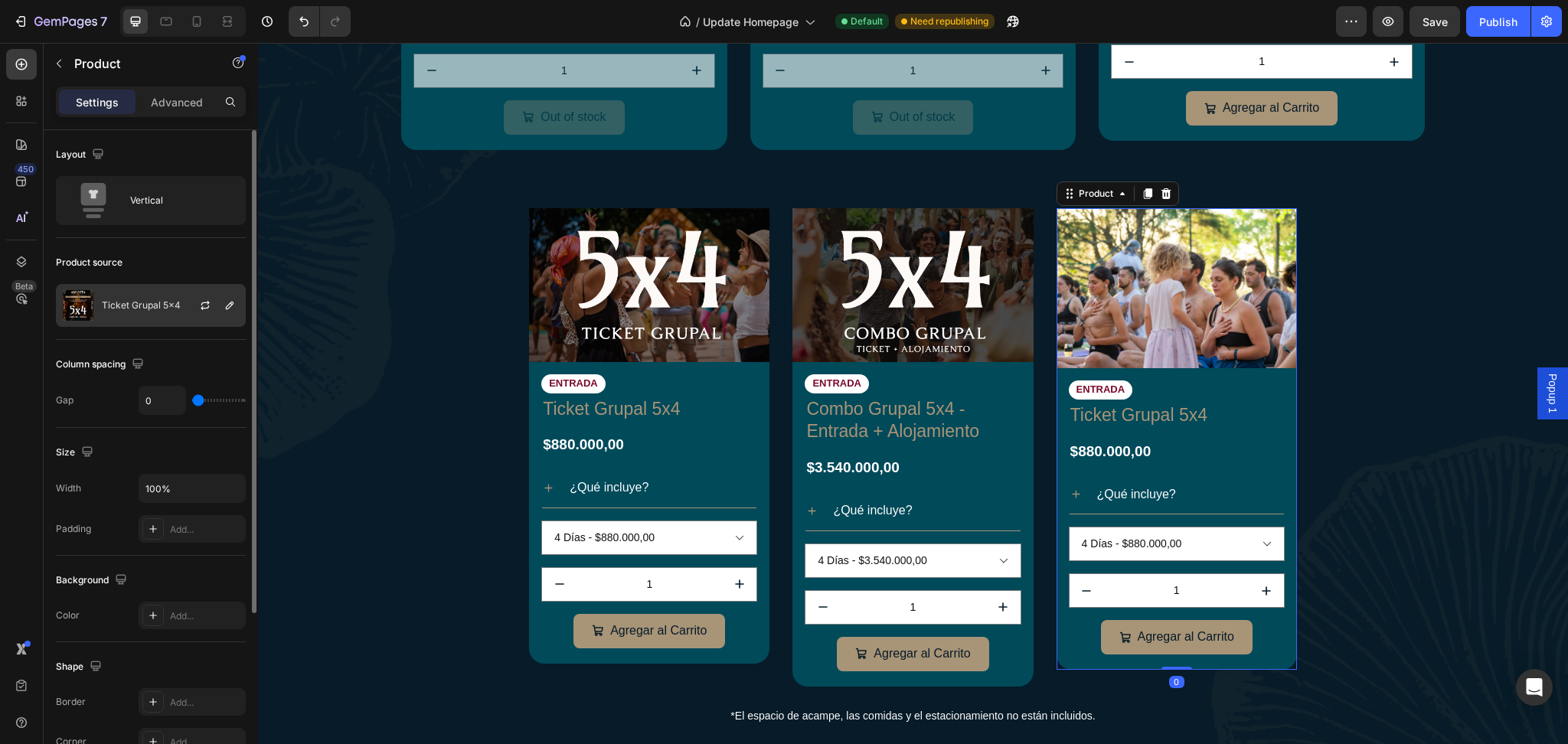
click at [187, 306] on div at bounding box center [211, 305] width 67 height 41
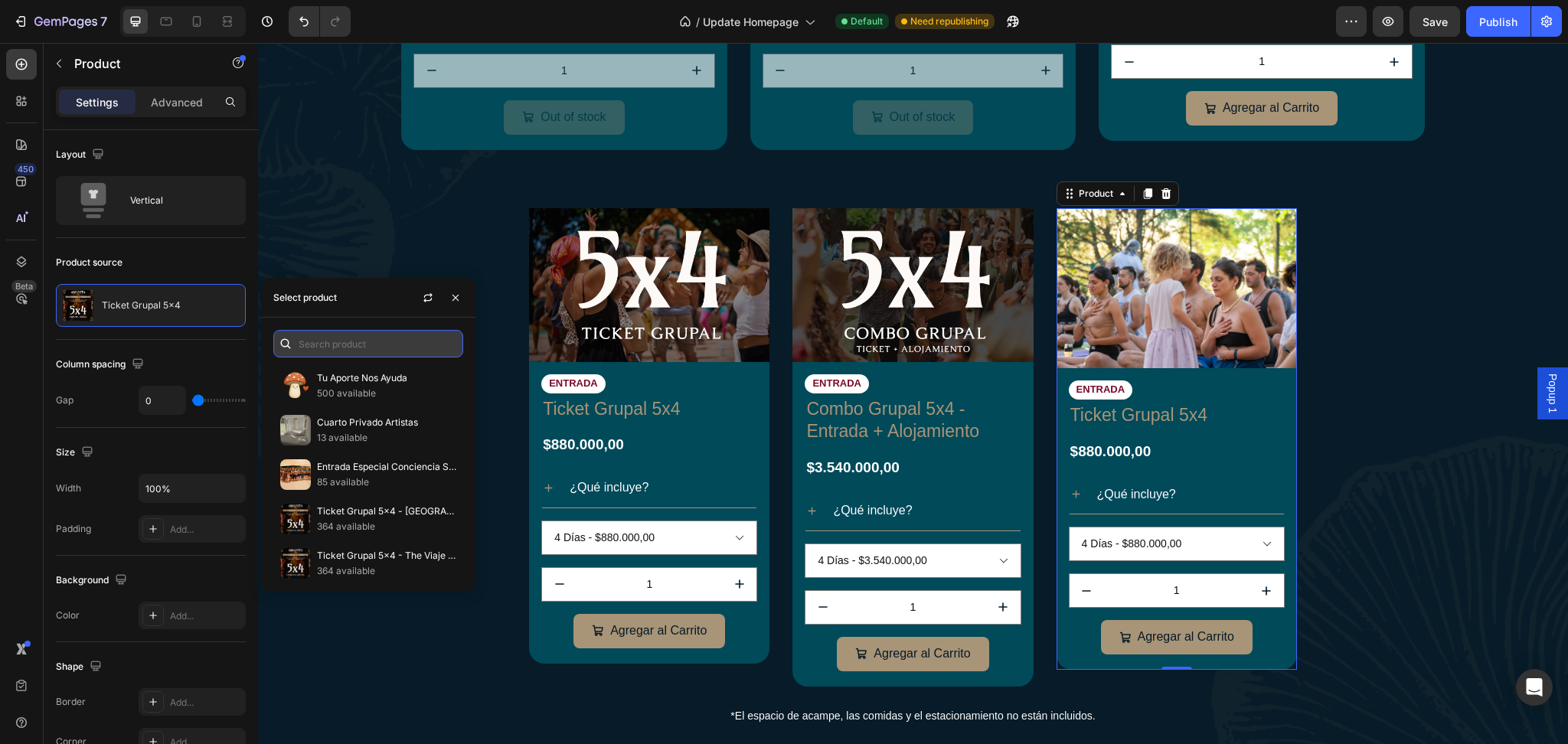
click at [384, 345] on input "text" at bounding box center [368, 344] width 190 height 28
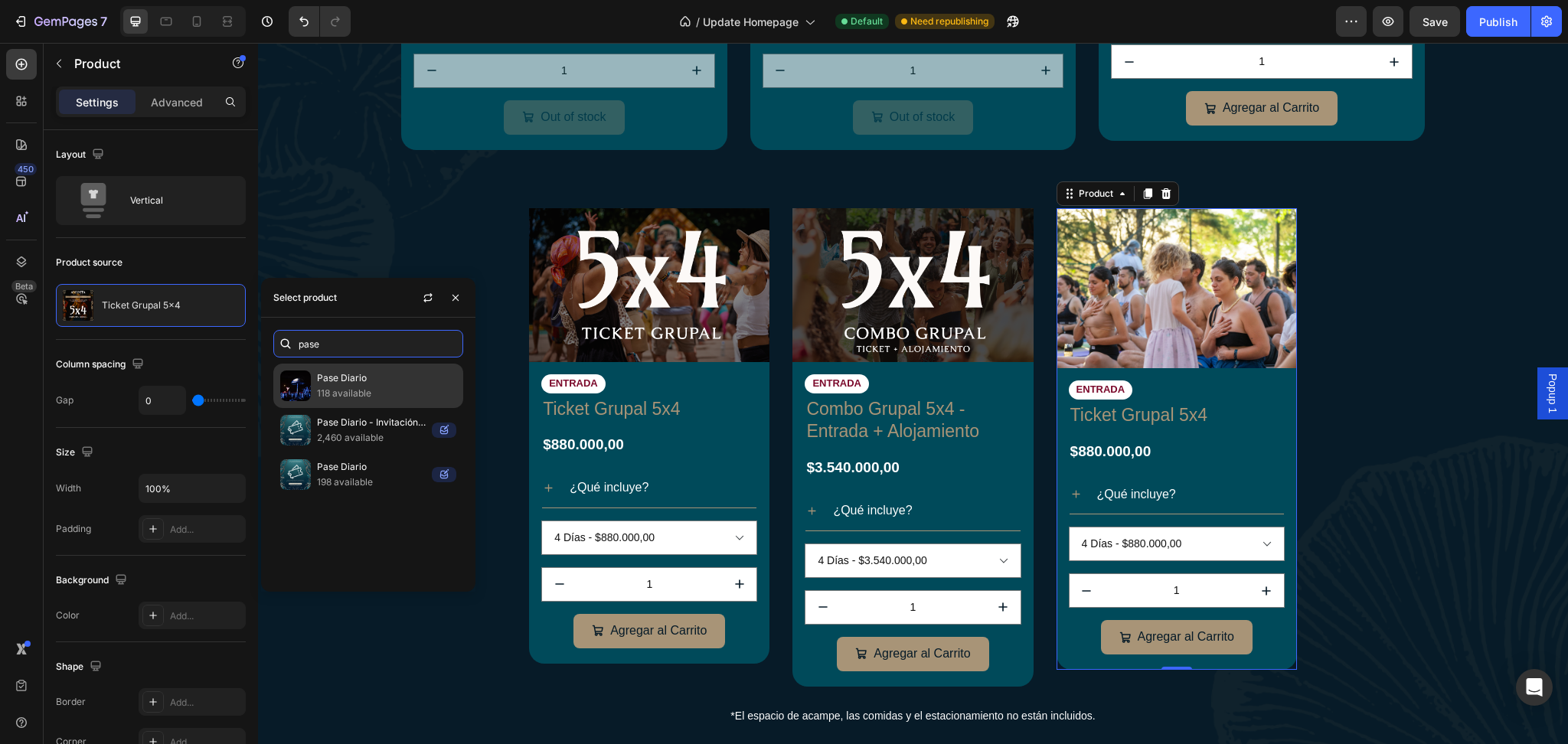
type input "pase"
drag, startPoint x: 383, startPoint y: 396, endPoint x: 365, endPoint y: 397, distance: 18.0
click at [365, 397] on p "118 available" at bounding box center [387, 394] width 139 height 16
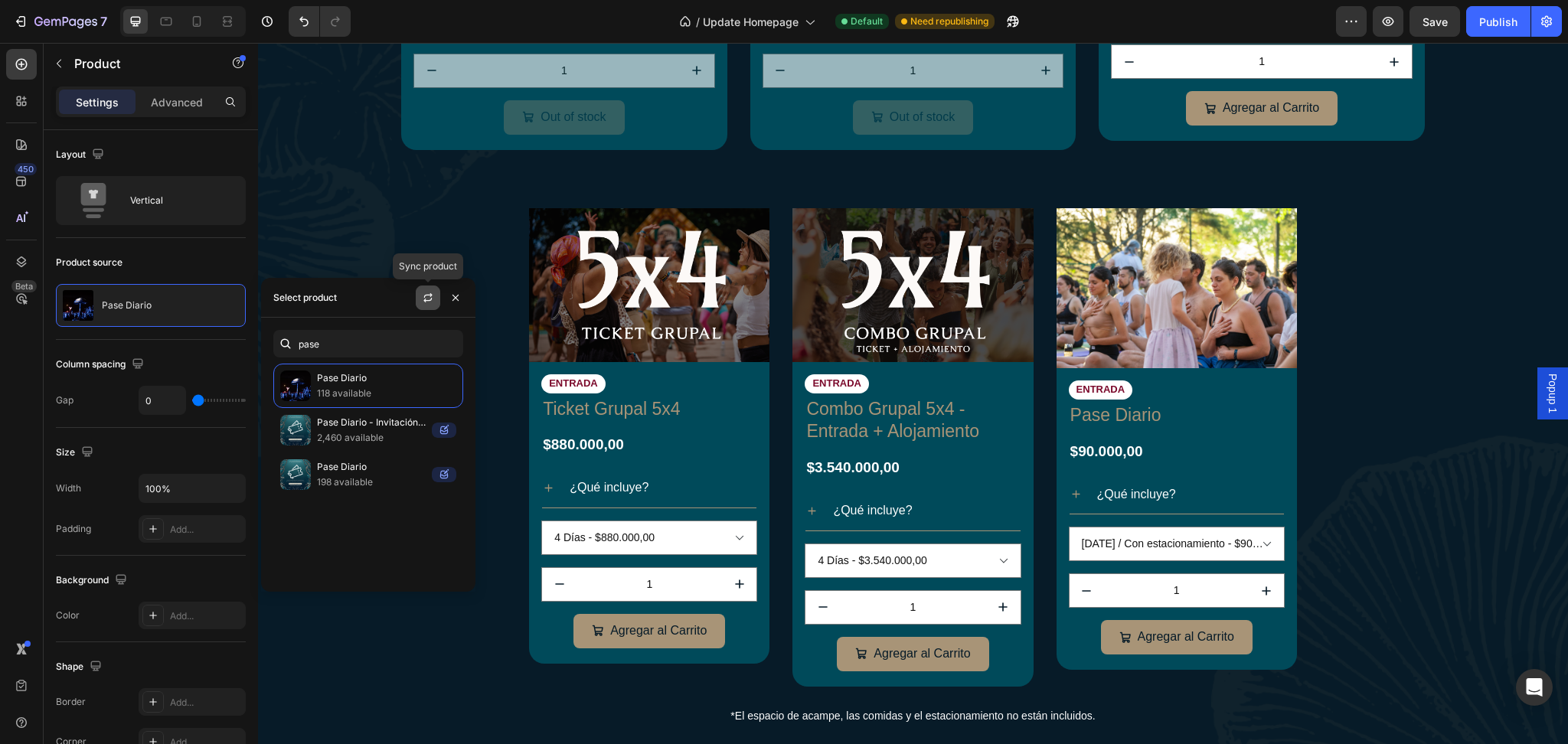
click at [427, 308] on button "button" at bounding box center [428, 297] width 25 height 25
click at [1207, 550] on select "[DATE] / Con estacionamiento - $90.000,00 [DATE] / Sin estacionamiento - $80.00…" at bounding box center [1176, 544] width 216 height 35
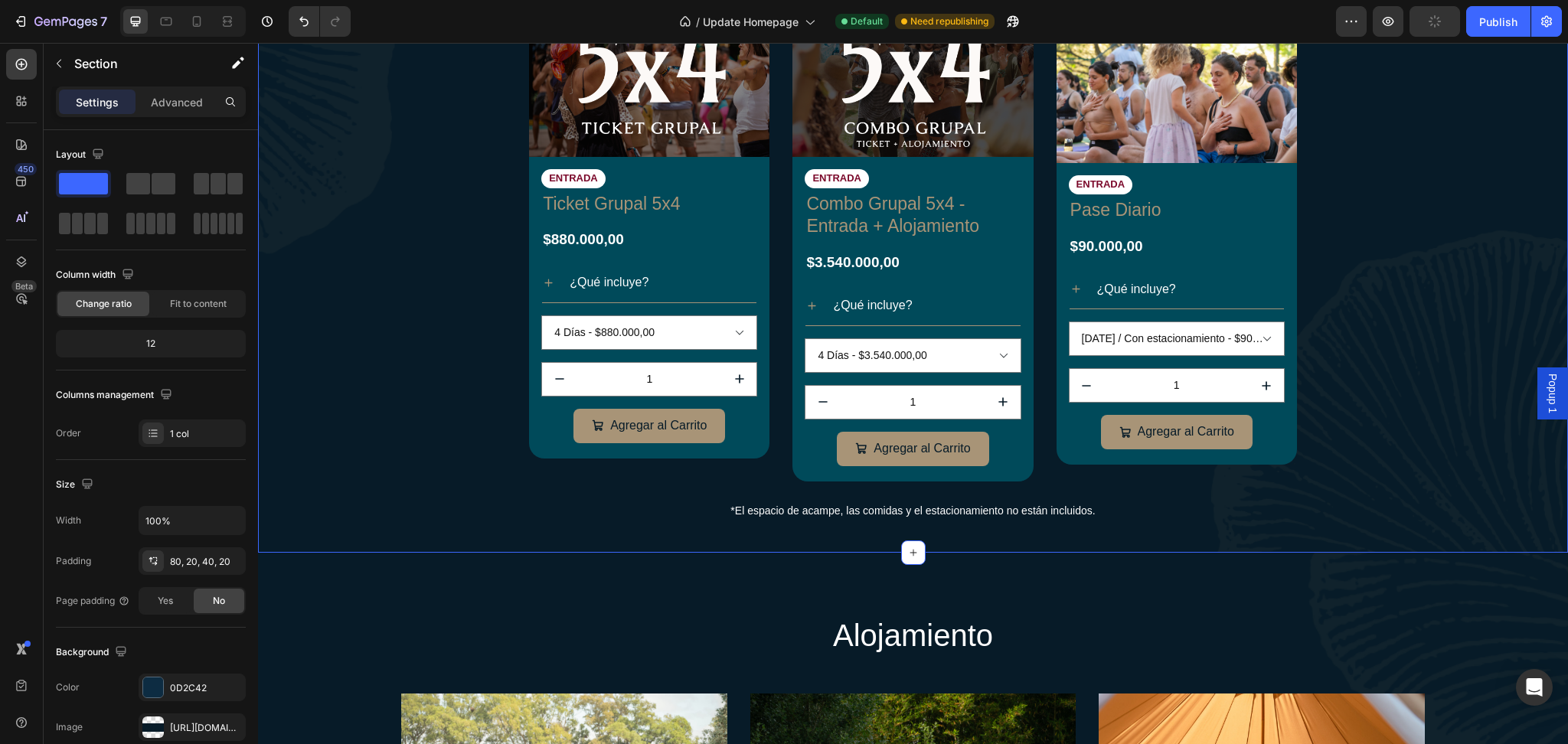
scroll to position [1243, 0]
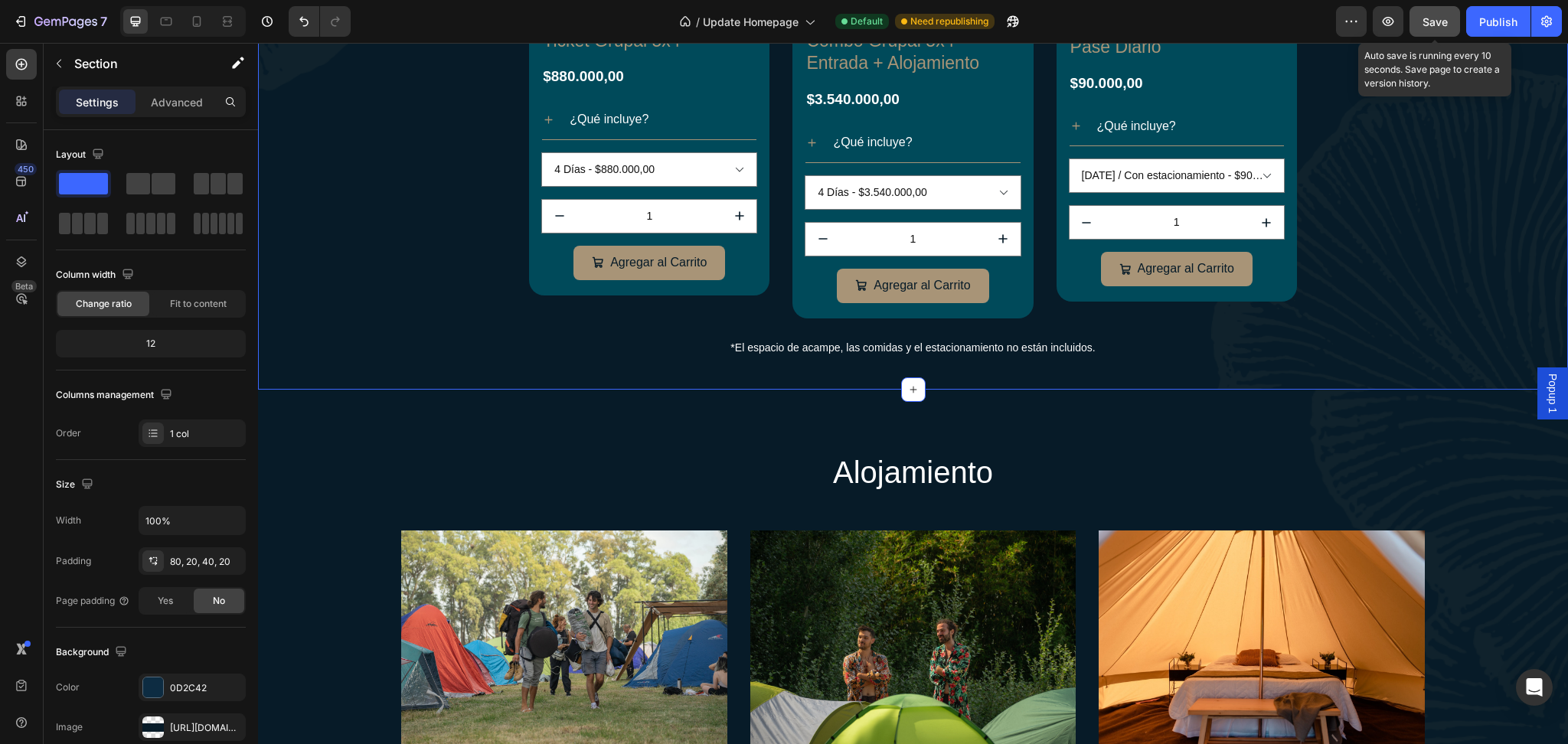
click at [1444, 28] on div "Save" at bounding box center [1436, 22] width 26 height 17
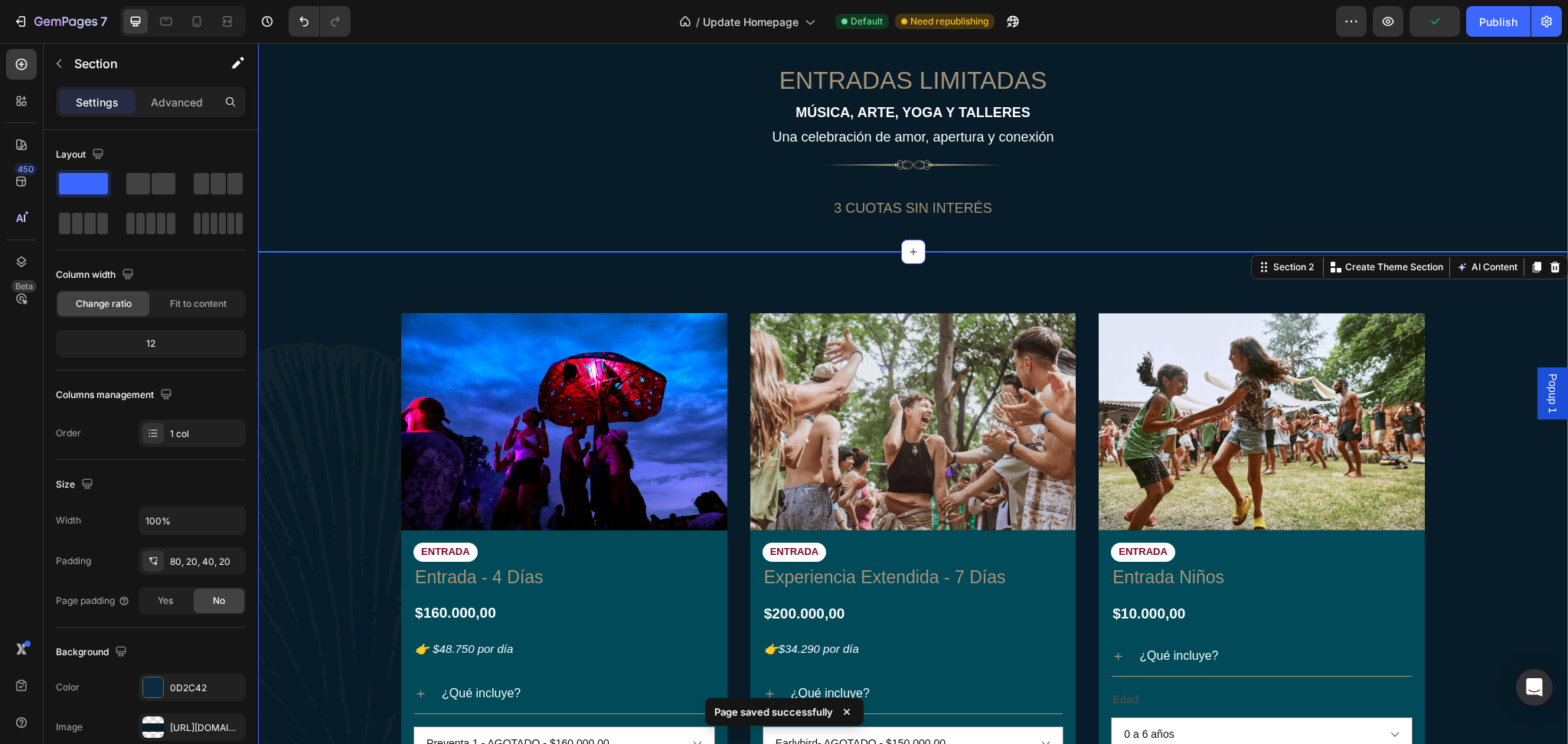
scroll to position [141, 0]
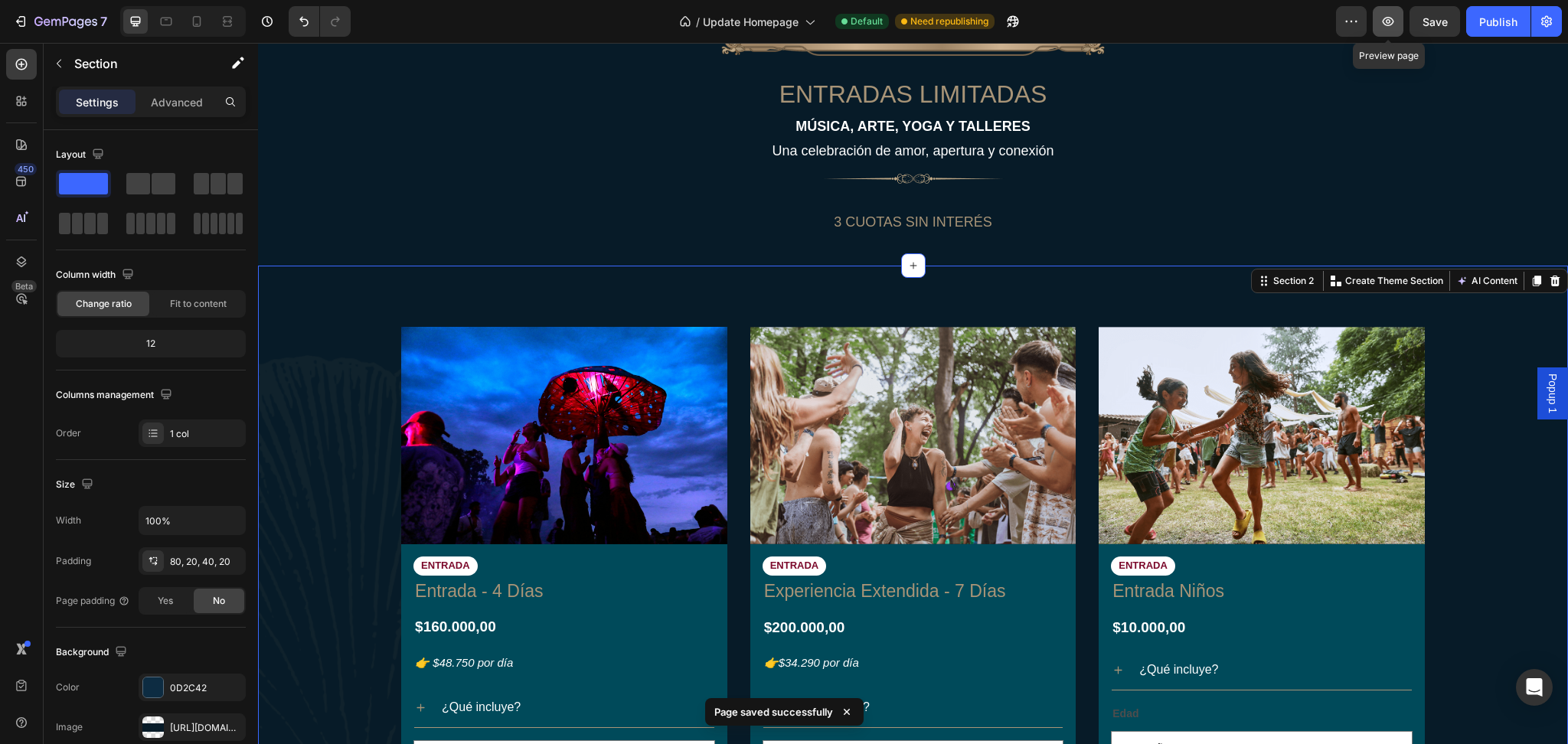
click at [1396, 25] on icon "button" at bounding box center [1388, 21] width 16 height 16
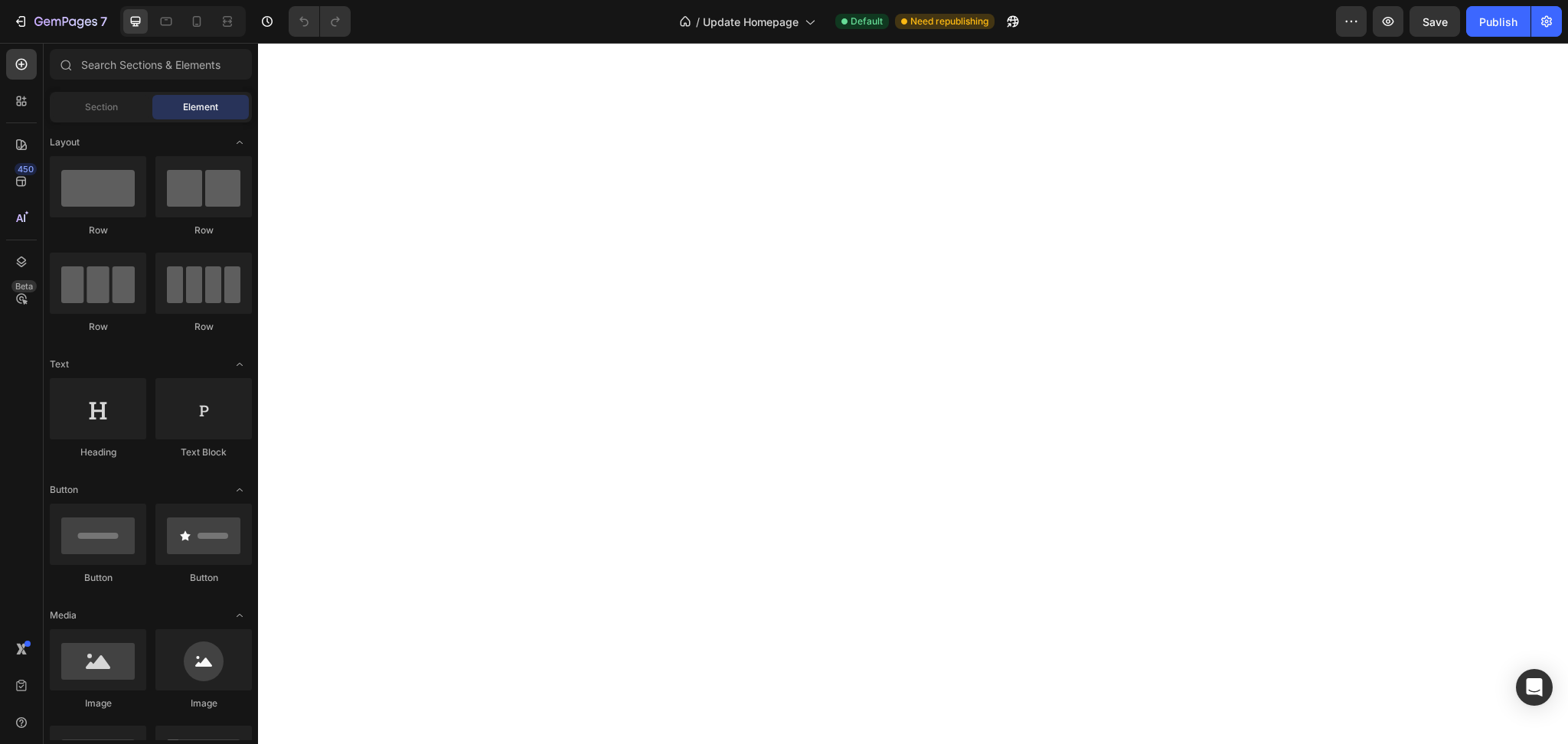
select select "566586895170143147"
select select "[CREDIT_CARD_NUMBER]"
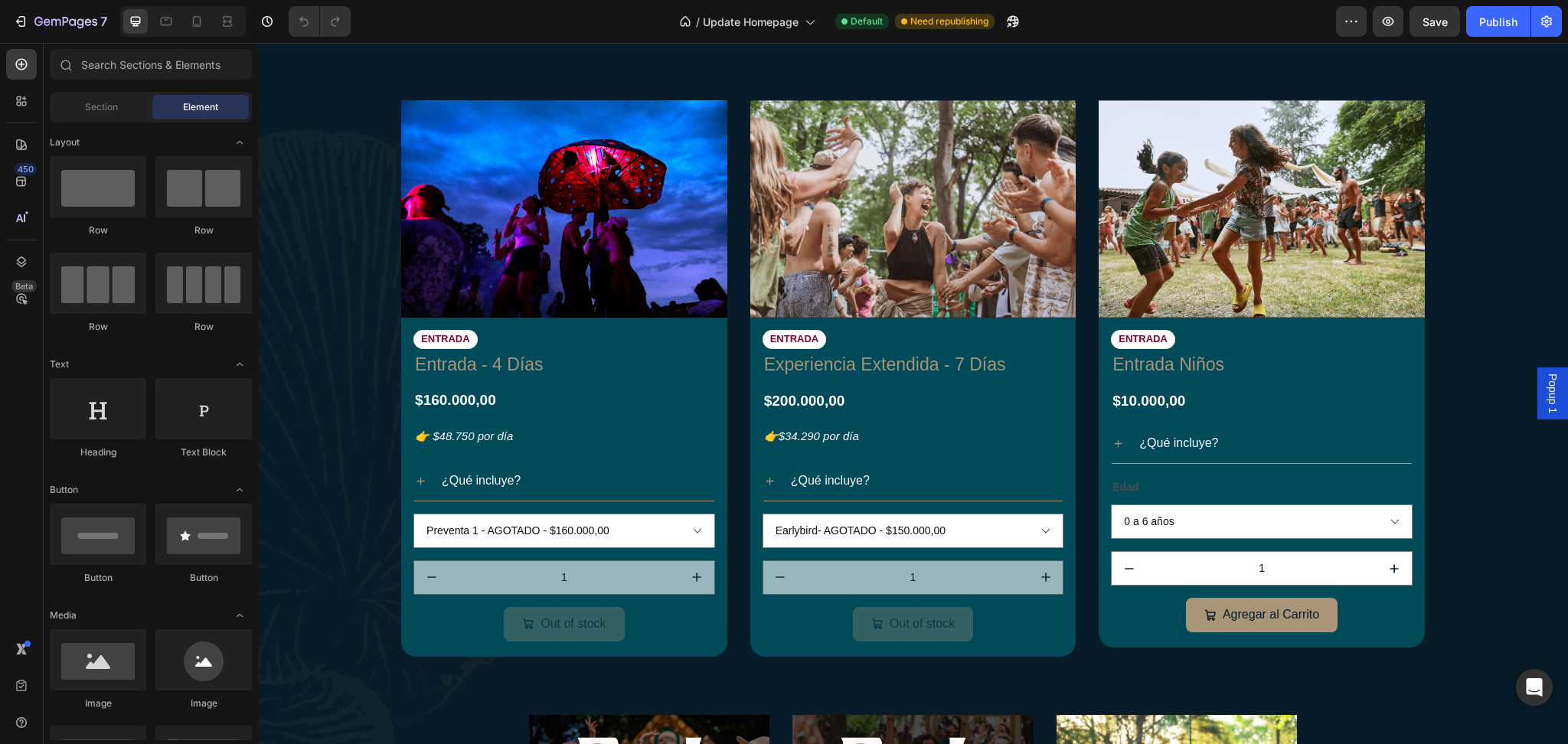
scroll to position [837, 0]
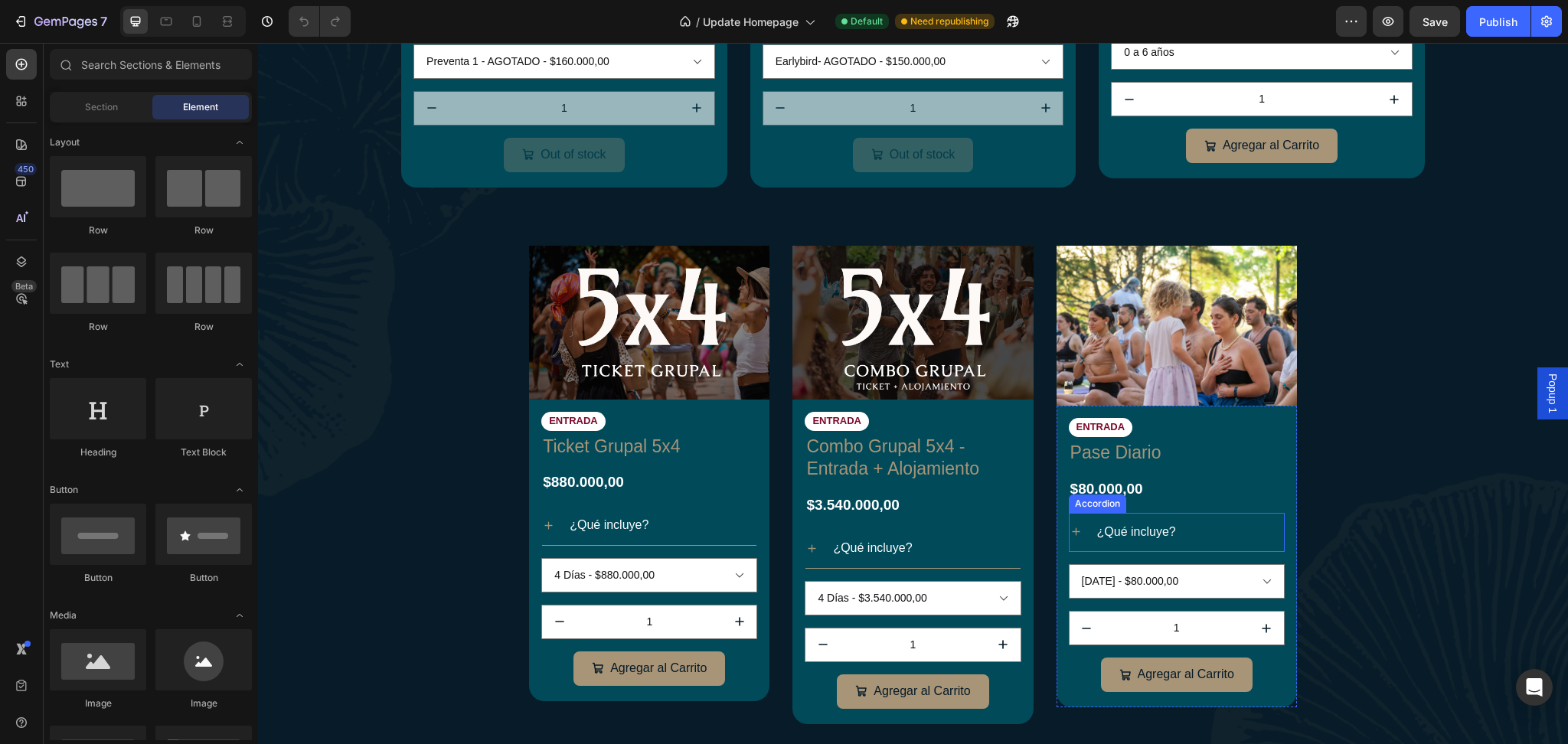
click at [1072, 529] on icon at bounding box center [1076, 532] width 13 height 13
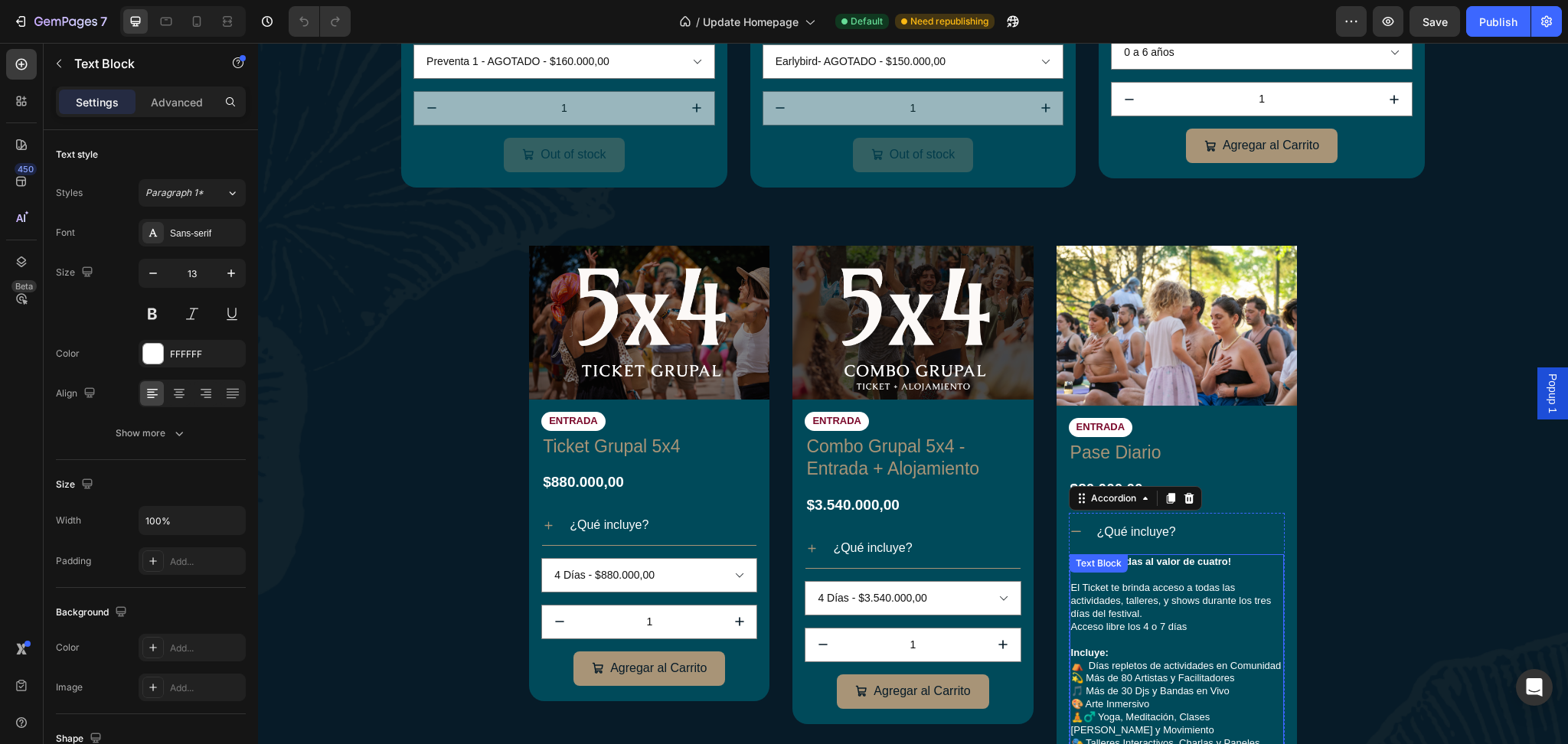
click at [1106, 577] on div "Cinco entradas al valor de cuatro! El Ticket te brinda acceso a todas las activ…" at bounding box center [1177, 660] width 215 height 211
click at [1106, 572] on div "Text Block" at bounding box center [1098, 563] width 58 height 18
click at [1110, 603] on p "Cinco entradas al valor de cuatro! El Ticket te brinda acceso a todas las activ…" at bounding box center [1177, 594] width 211 height 77
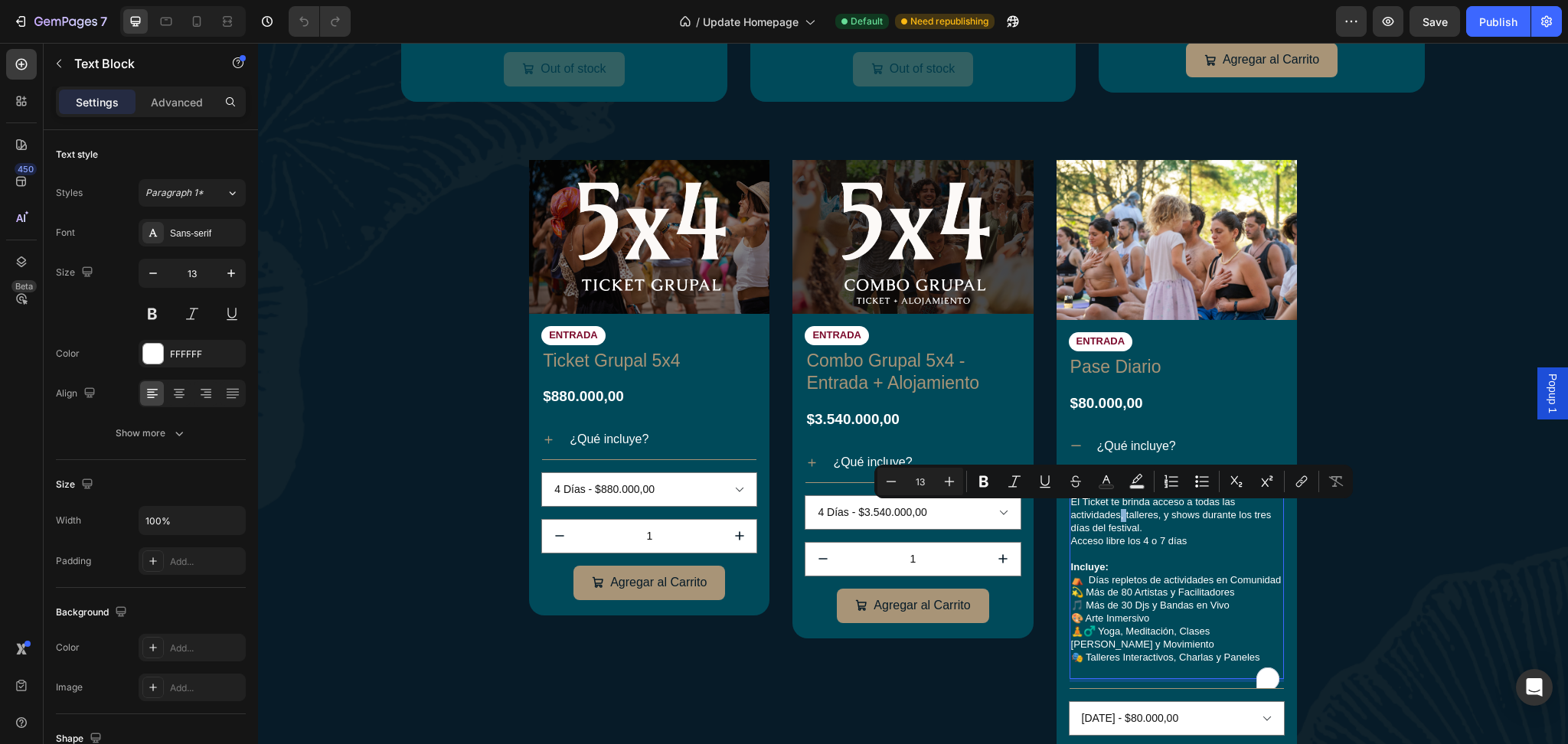
scroll to position [933, 0]
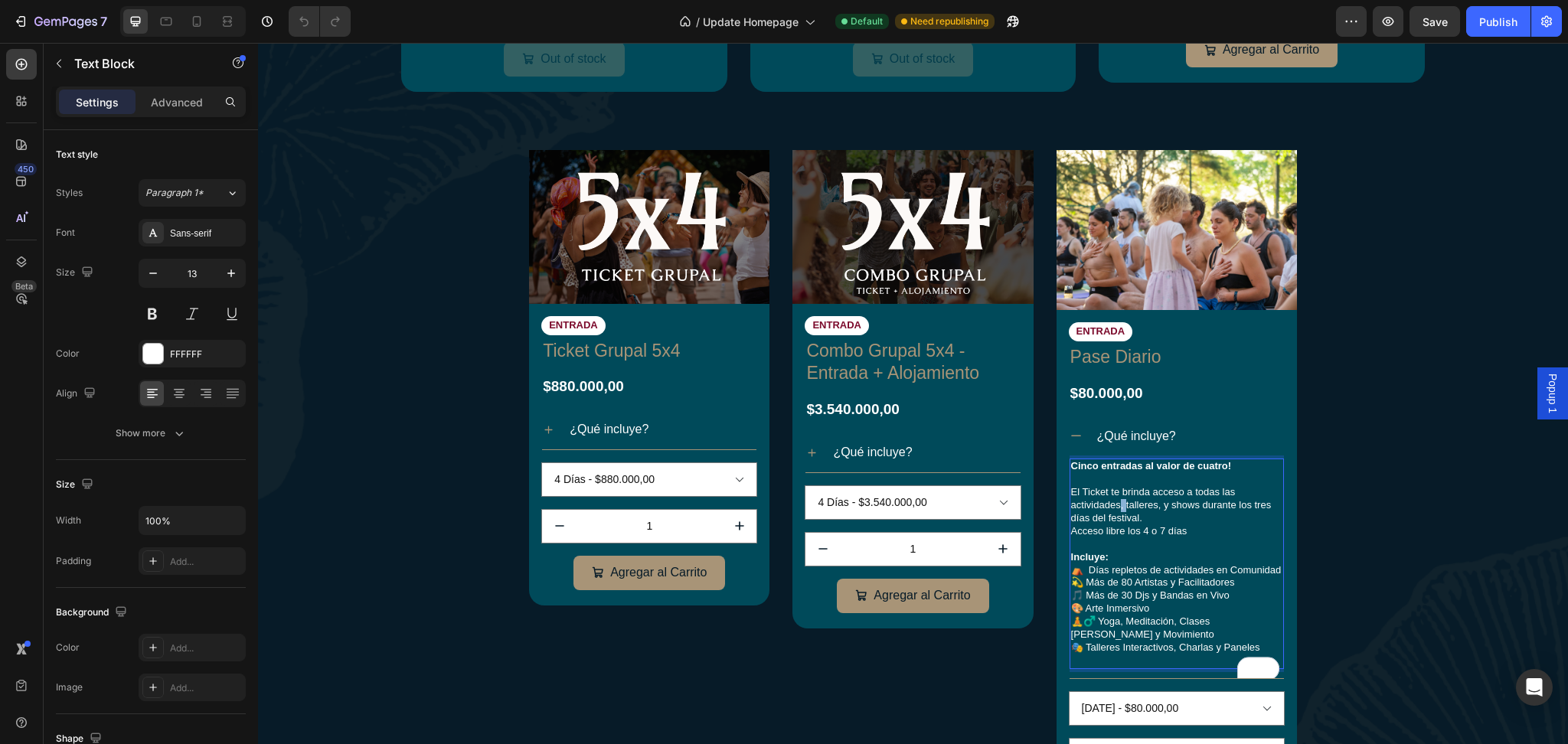
click at [1155, 591] on p "Incluye: ⛺ Días repletos de actividades en Comunidad 💫 Más de 80 Artistas y Fac…" at bounding box center [1177, 609] width 211 height 117
click at [1174, 529] on p "Cinco entradas al valor de cuatro! El Ticket te brinda acceso a todas las activ…" at bounding box center [1177, 499] width 211 height 77
click at [1197, 468] on strong "Cinco entradas al valor de cuatro!" at bounding box center [1151, 466] width 161 height 12
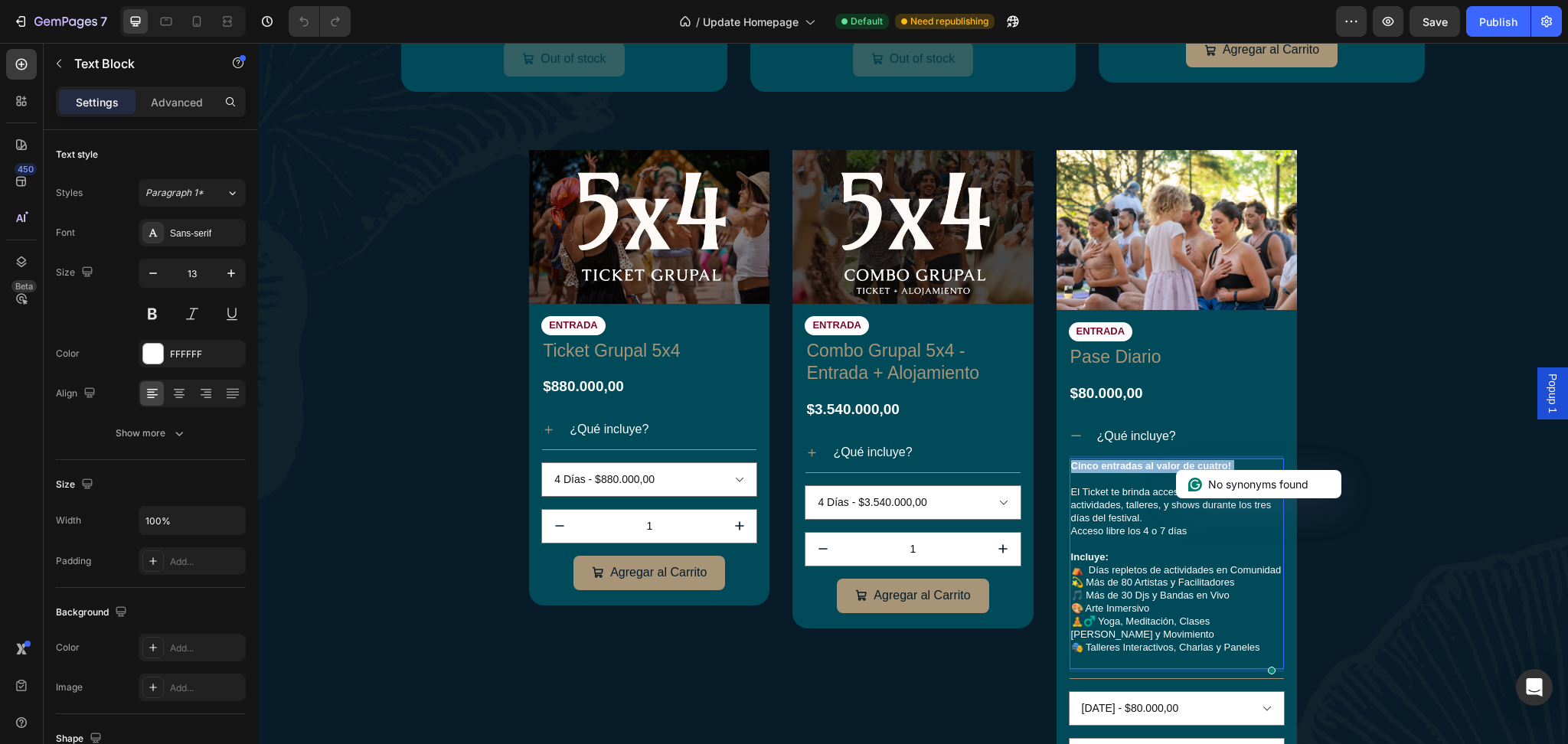
click at [1197, 468] on strong "Cinco entradas al valor de cuatro!" at bounding box center [1151, 466] width 161 height 12
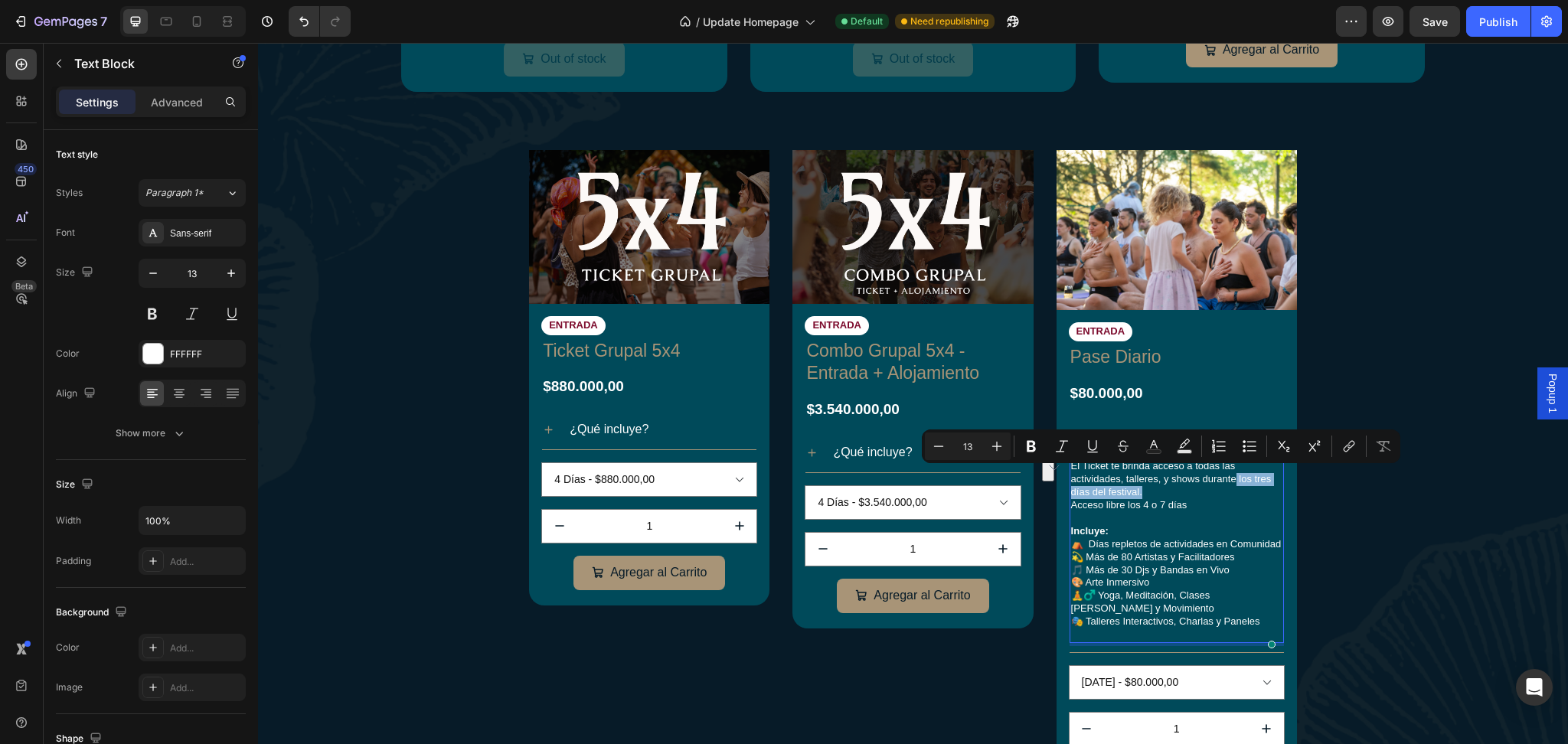
drag, startPoint x: 1161, startPoint y: 487, endPoint x: 1226, endPoint y: 476, distance: 65.9
click at [1226, 476] on p "El Ticket te brinda acceso a todas las actividades, talleres, y shows durante l…" at bounding box center [1177, 486] width 211 height 52
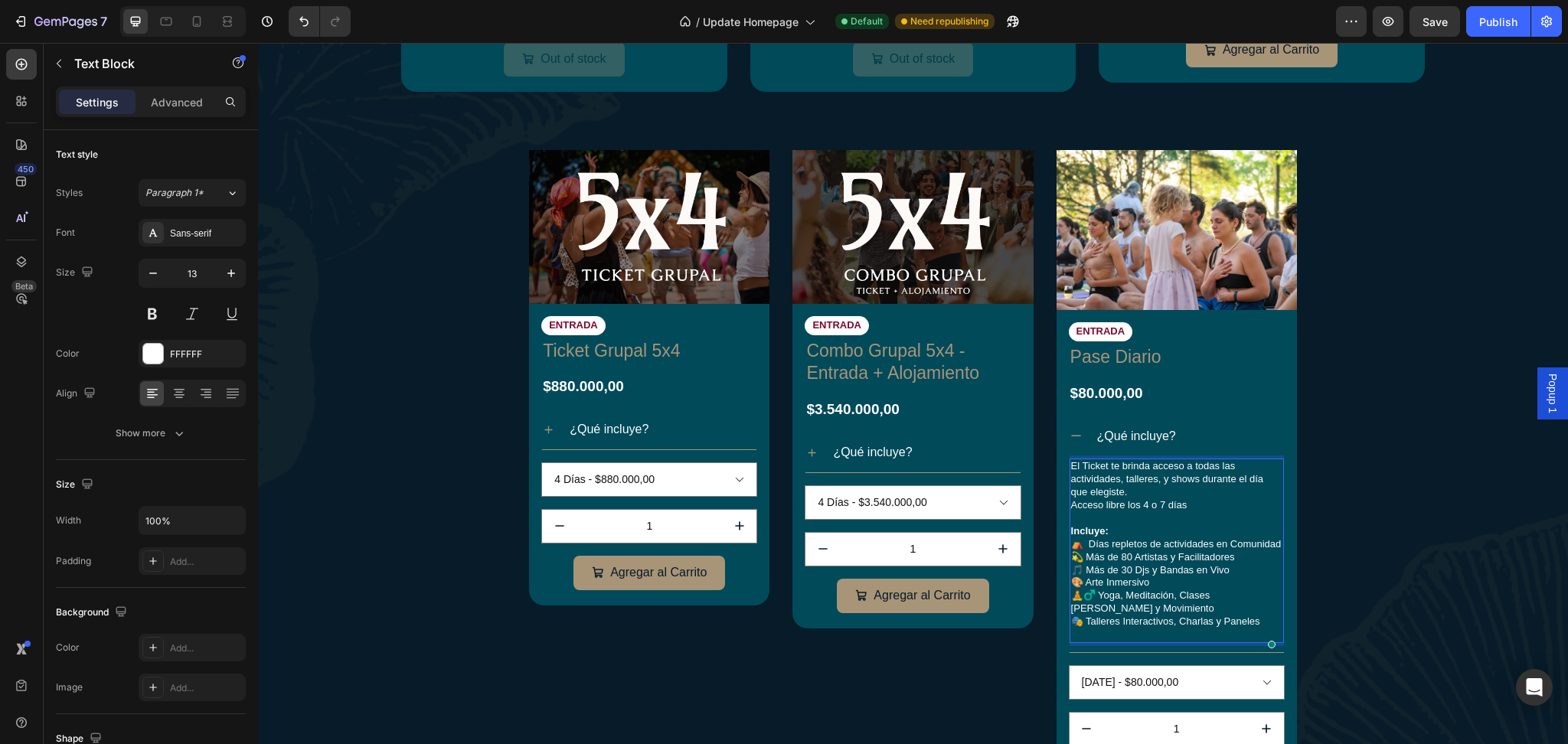
click at [1203, 493] on p "El Ticket te brinda acceso a todas las actividades, talleres, y shows durante e…" at bounding box center [1177, 486] width 211 height 52
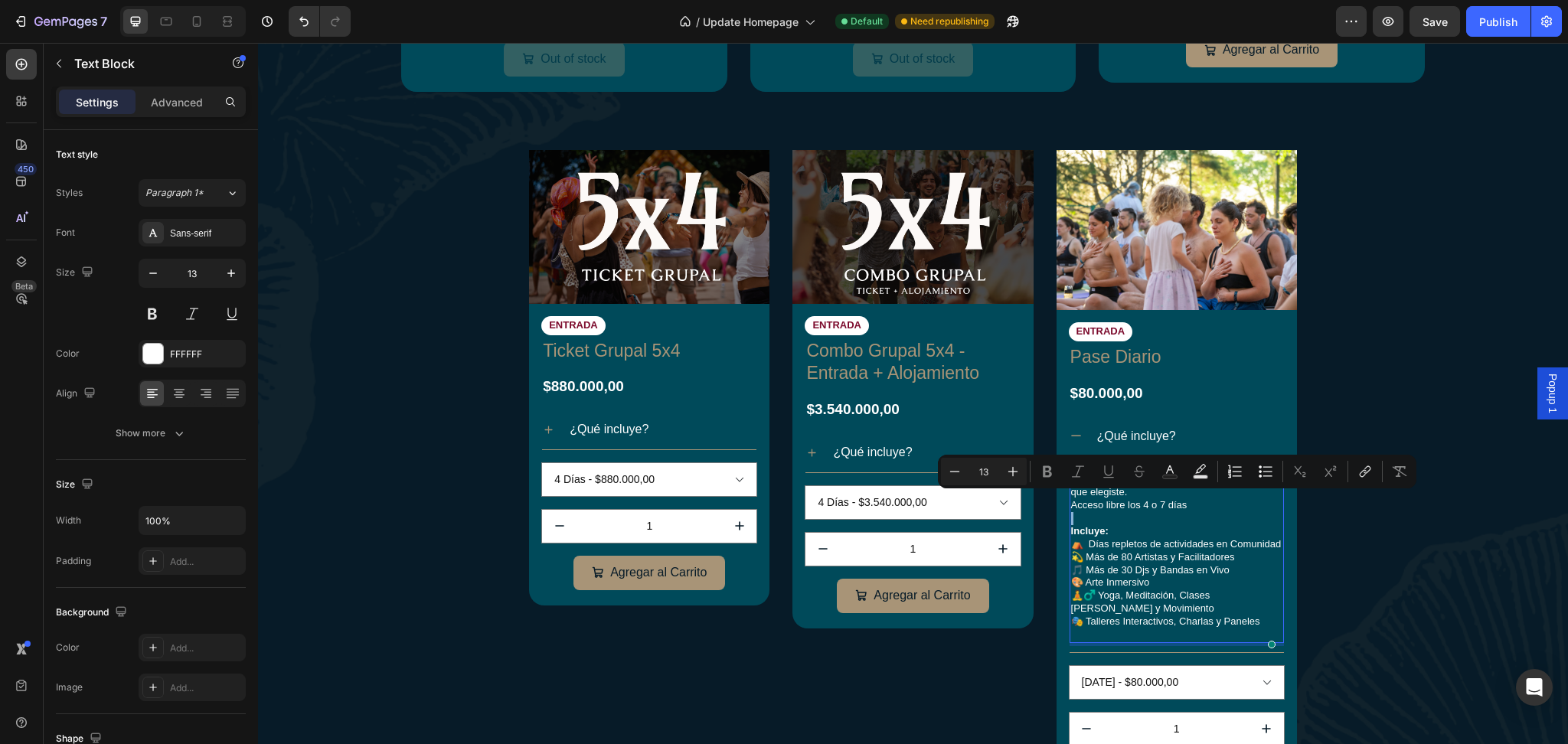
drag, startPoint x: 1203, startPoint y: 507, endPoint x: 1193, endPoint y: 499, distance: 12.8
click at [1193, 499] on div "El Ticket te brinda acceso a todas las actividades, talleres, y shows durante e…" at bounding box center [1177, 550] width 215 height 184
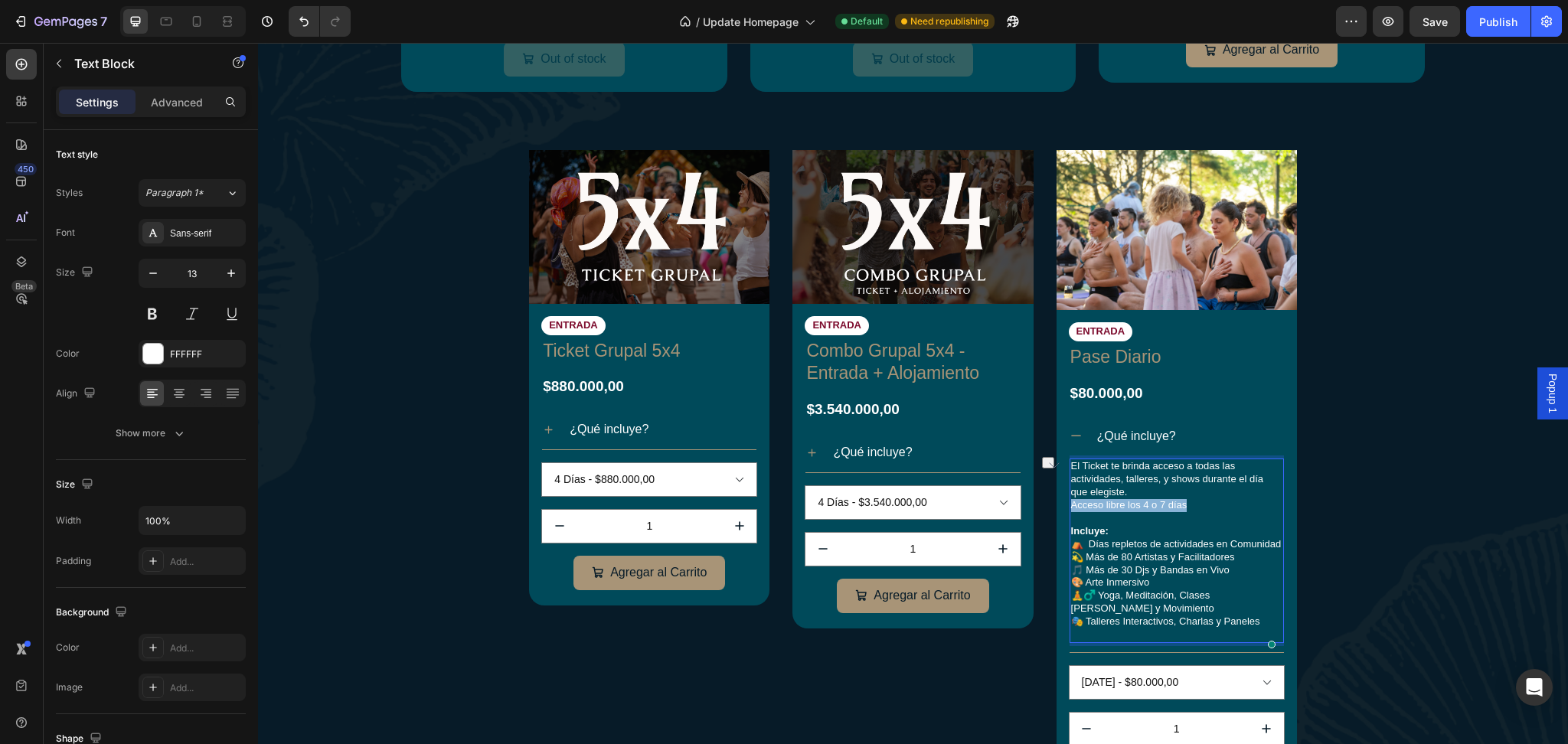
drag, startPoint x: 1193, startPoint y: 499, endPoint x: 1061, endPoint y: 507, distance: 132.2
click at [1072, 507] on p "El Ticket te brinda acceso a todas las actividades, talleres, y shows durante e…" at bounding box center [1177, 486] width 211 height 52
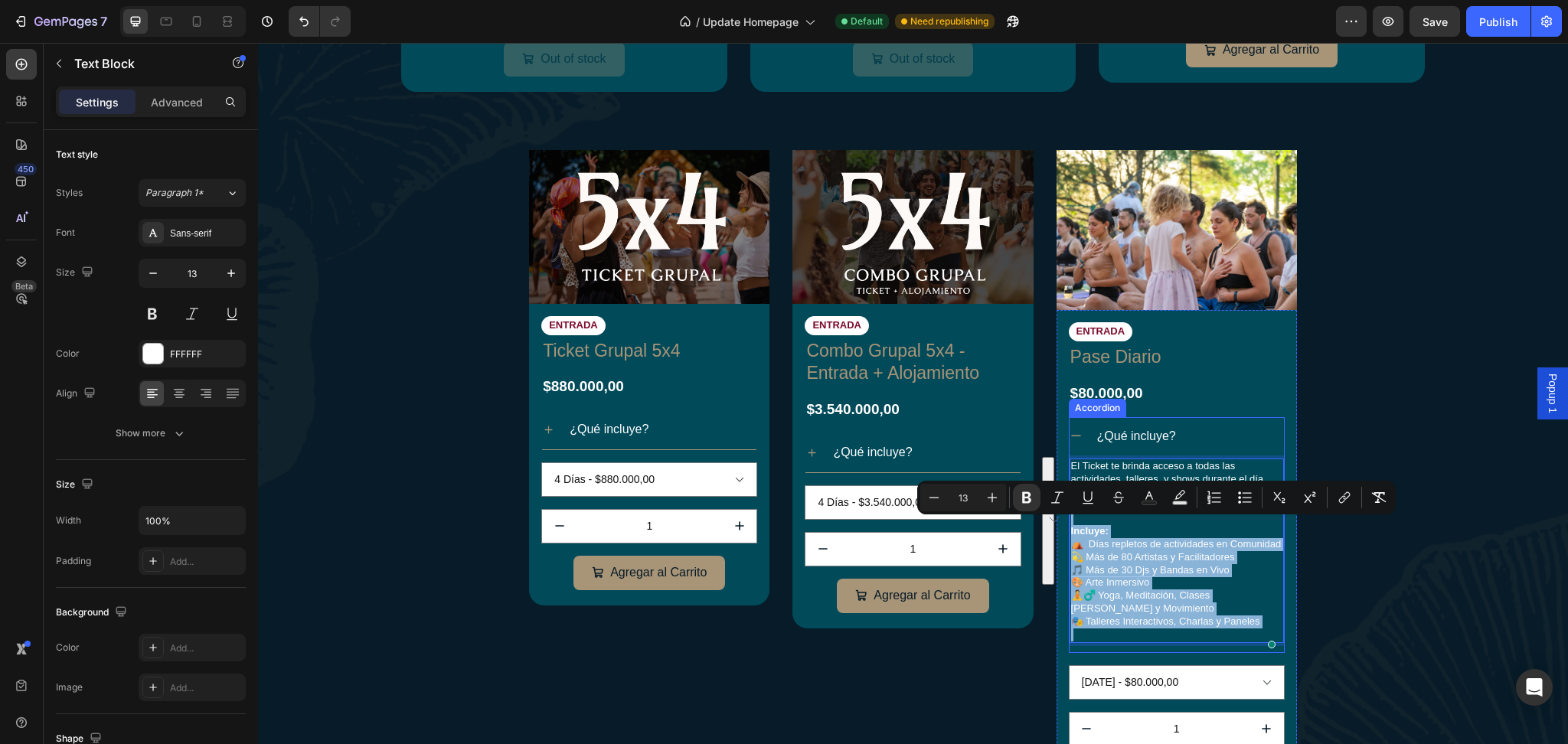
drag, startPoint x: 1062, startPoint y: 507, endPoint x: 1169, endPoint y: 652, distance: 180.2
click at [1169, 652] on div "El Ticket te brinda acceso a todas las actividades, talleres, y shows durante e…" at bounding box center [1177, 554] width 215 height 197
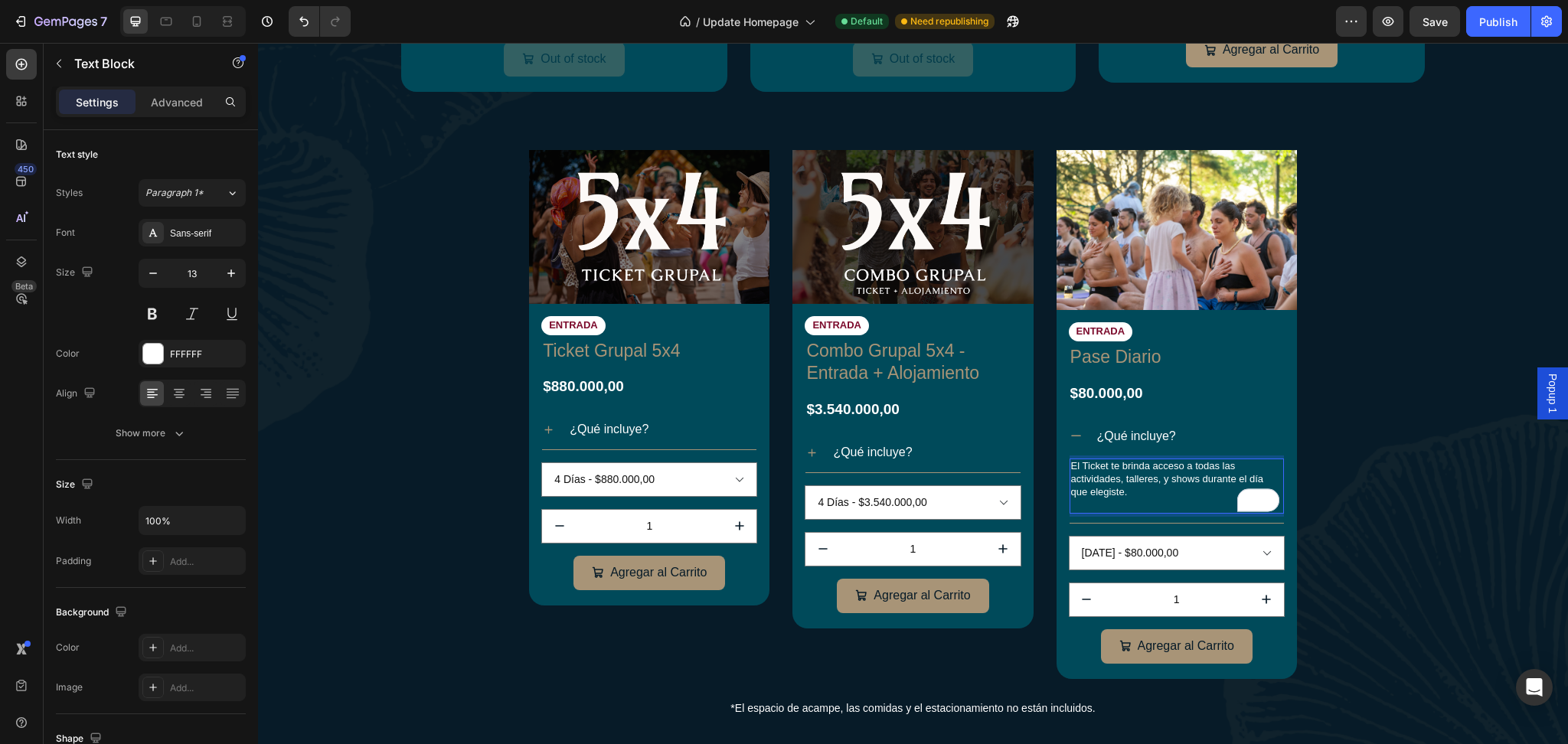
click at [1072, 461] on p "El Ticket te brinda acceso a todas las actividades, talleres, y shows durante e…" at bounding box center [1177, 486] width 211 height 52
